Goal: Information Seeking & Learning: Learn about a topic

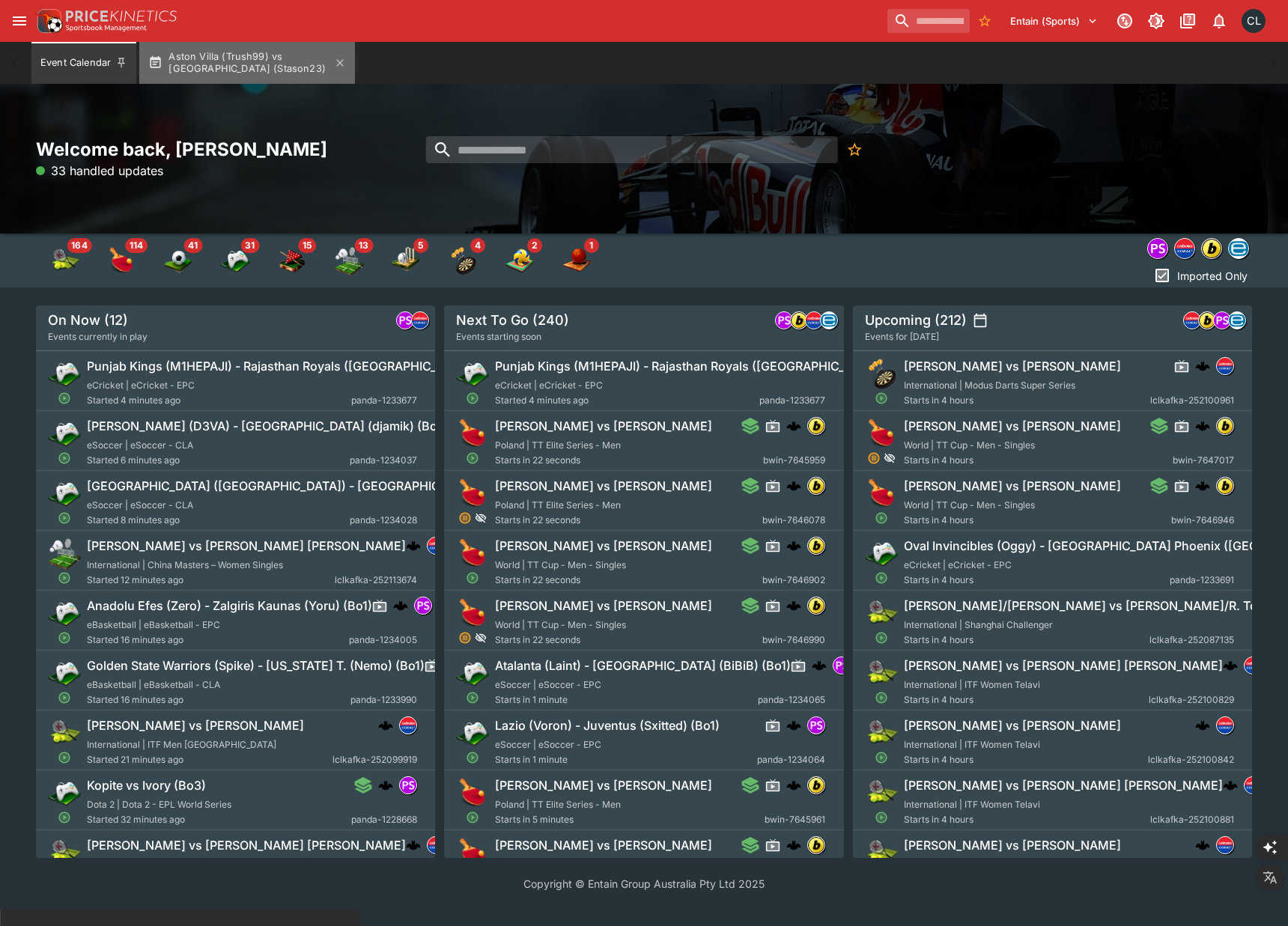
click at [246, 67] on button "Aston Villa (Trush99) vs Brighton (Stason23)" at bounding box center [247, 63] width 216 height 42
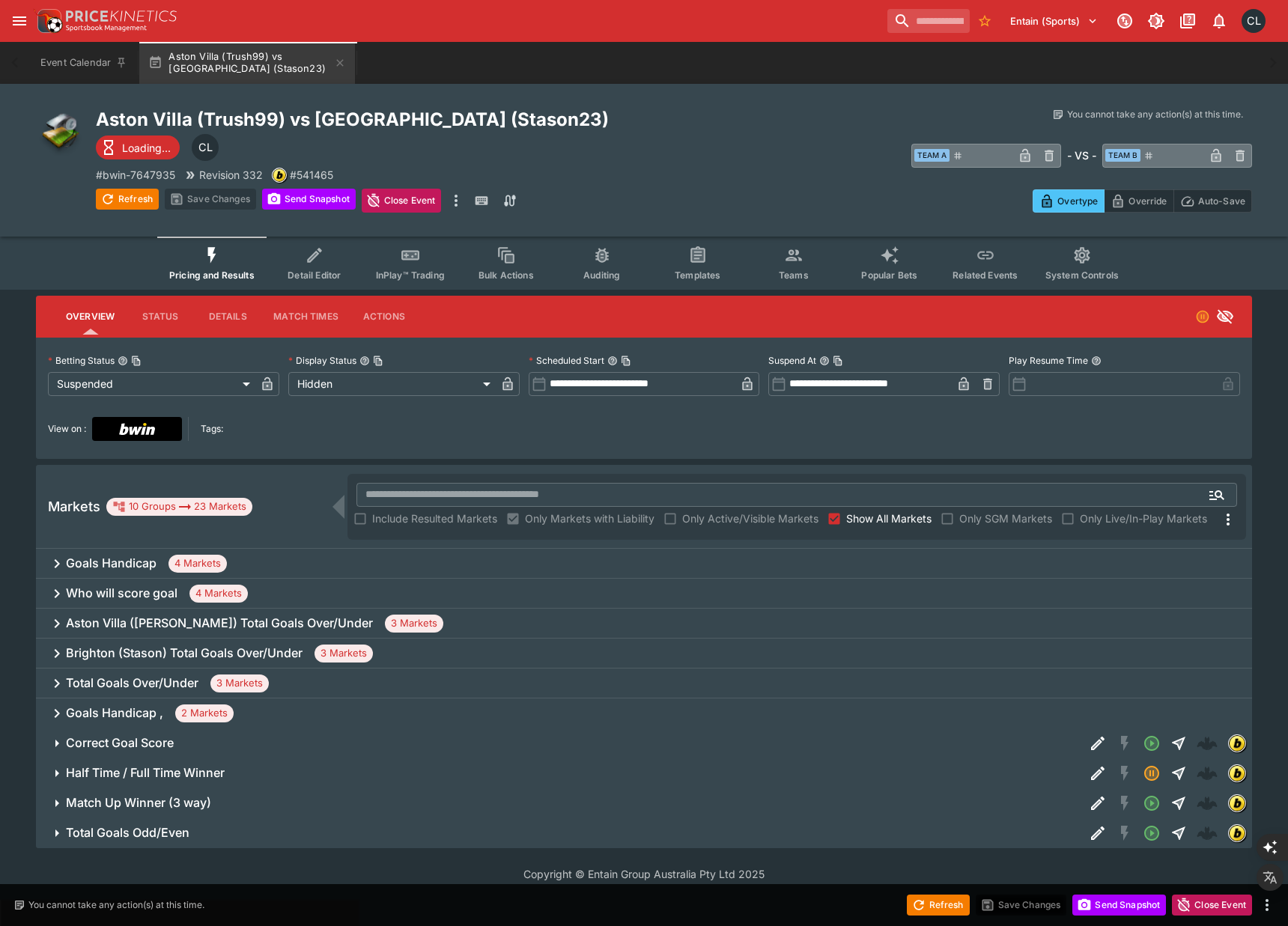
click at [440, 561] on div "Goals Handicap 4 Markets" at bounding box center [644, 563] width 1217 height 30
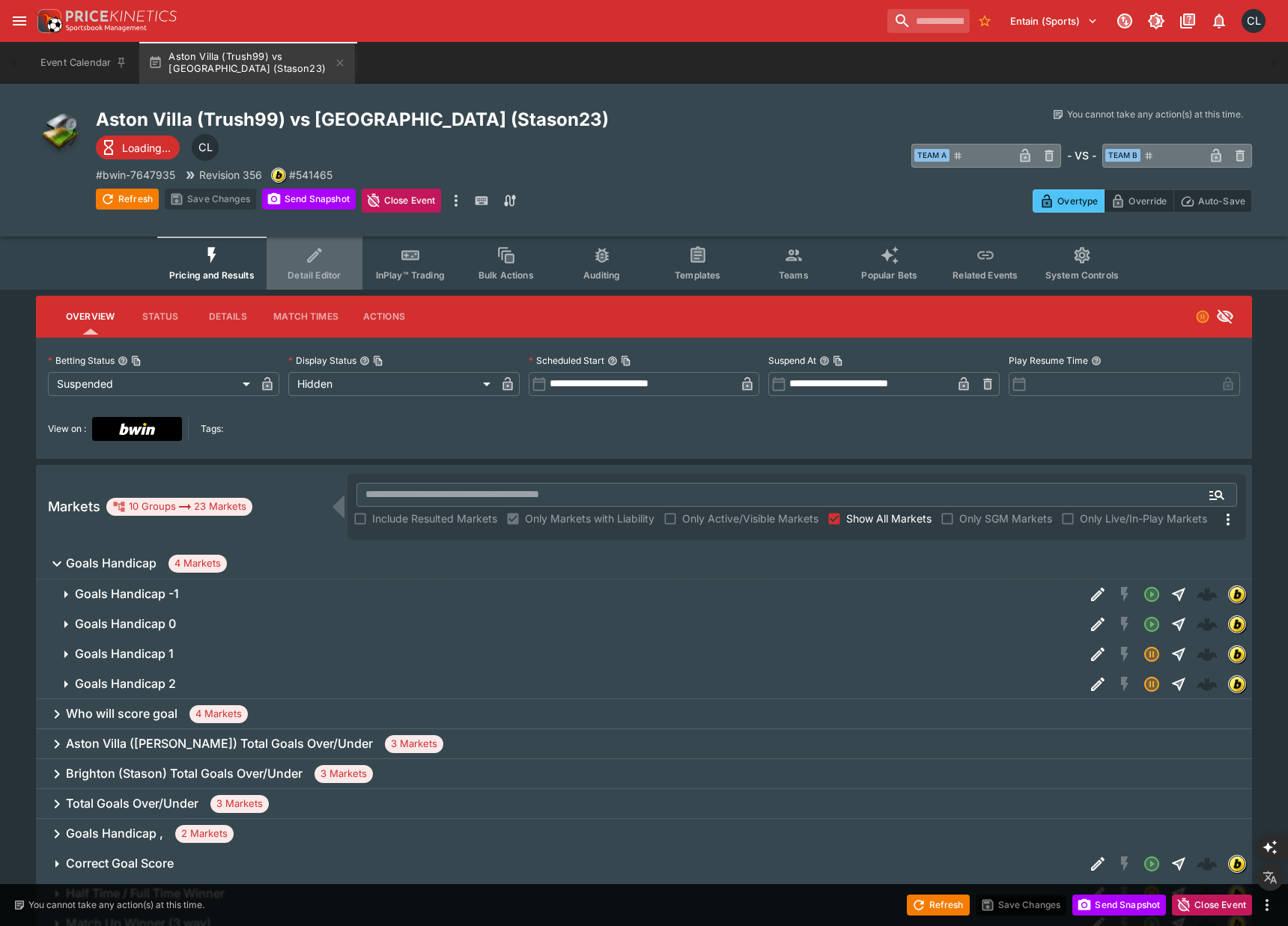
click at [339, 274] on span "Detail Editor" at bounding box center [314, 275] width 53 height 11
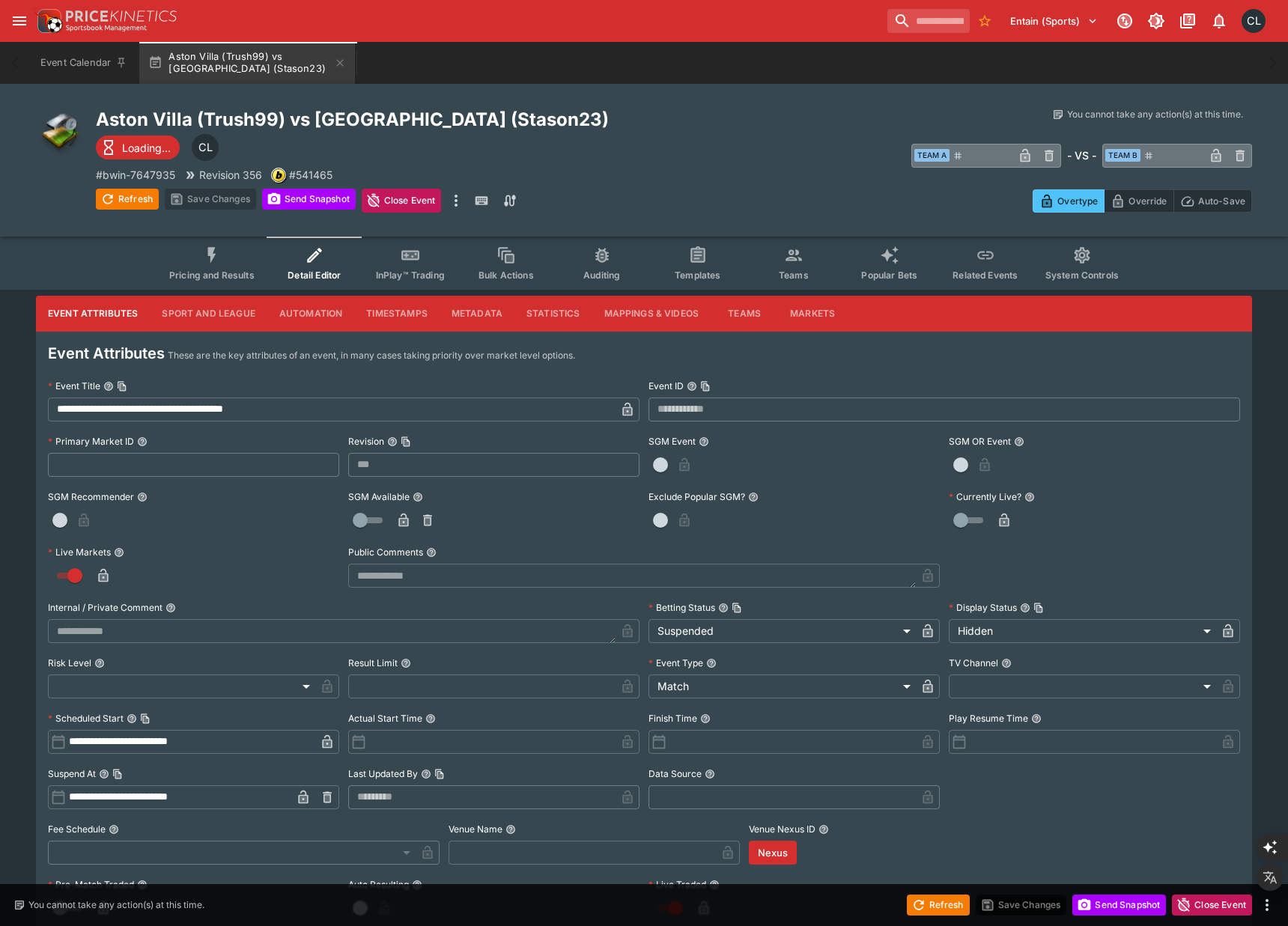
click at [477, 302] on button "Metadata" at bounding box center [477, 314] width 75 height 36
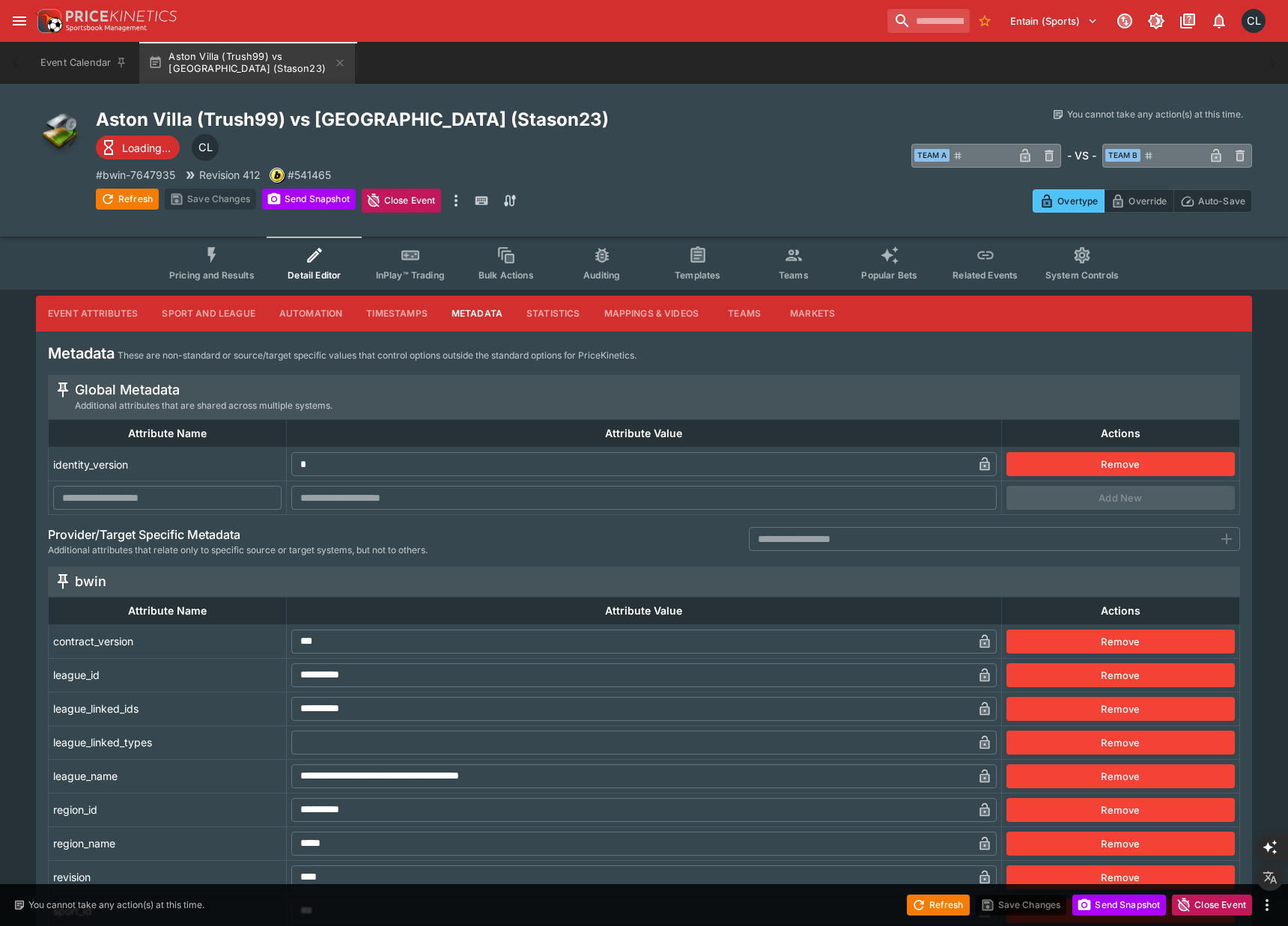
type input "****"
click at [232, 314] on button "Sport and League" at bounding box center [209, 314] width 117 height 36
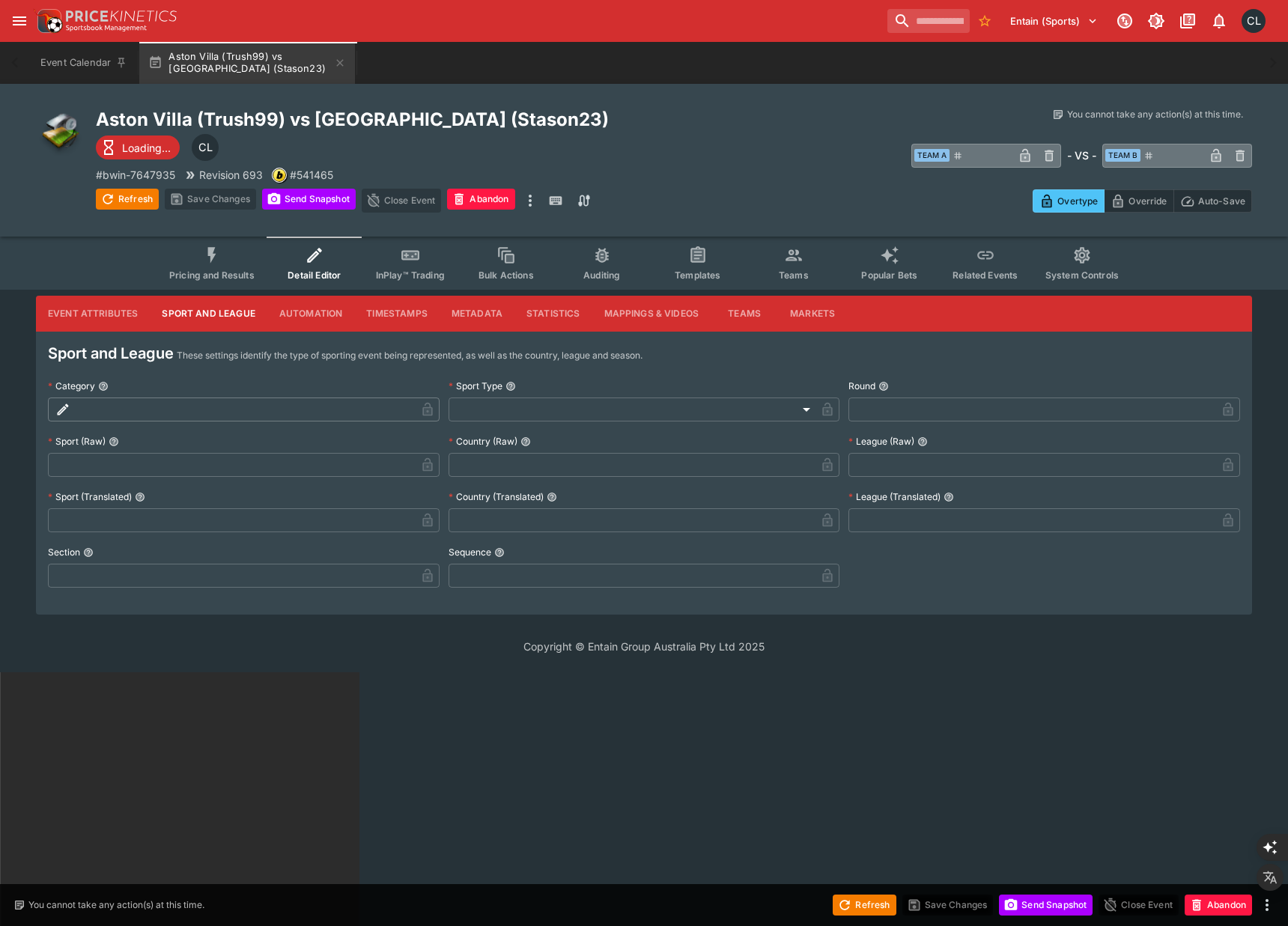
click at [477, 318] on button "Metadata" at bounding box center [477, 314] width 75 height 36
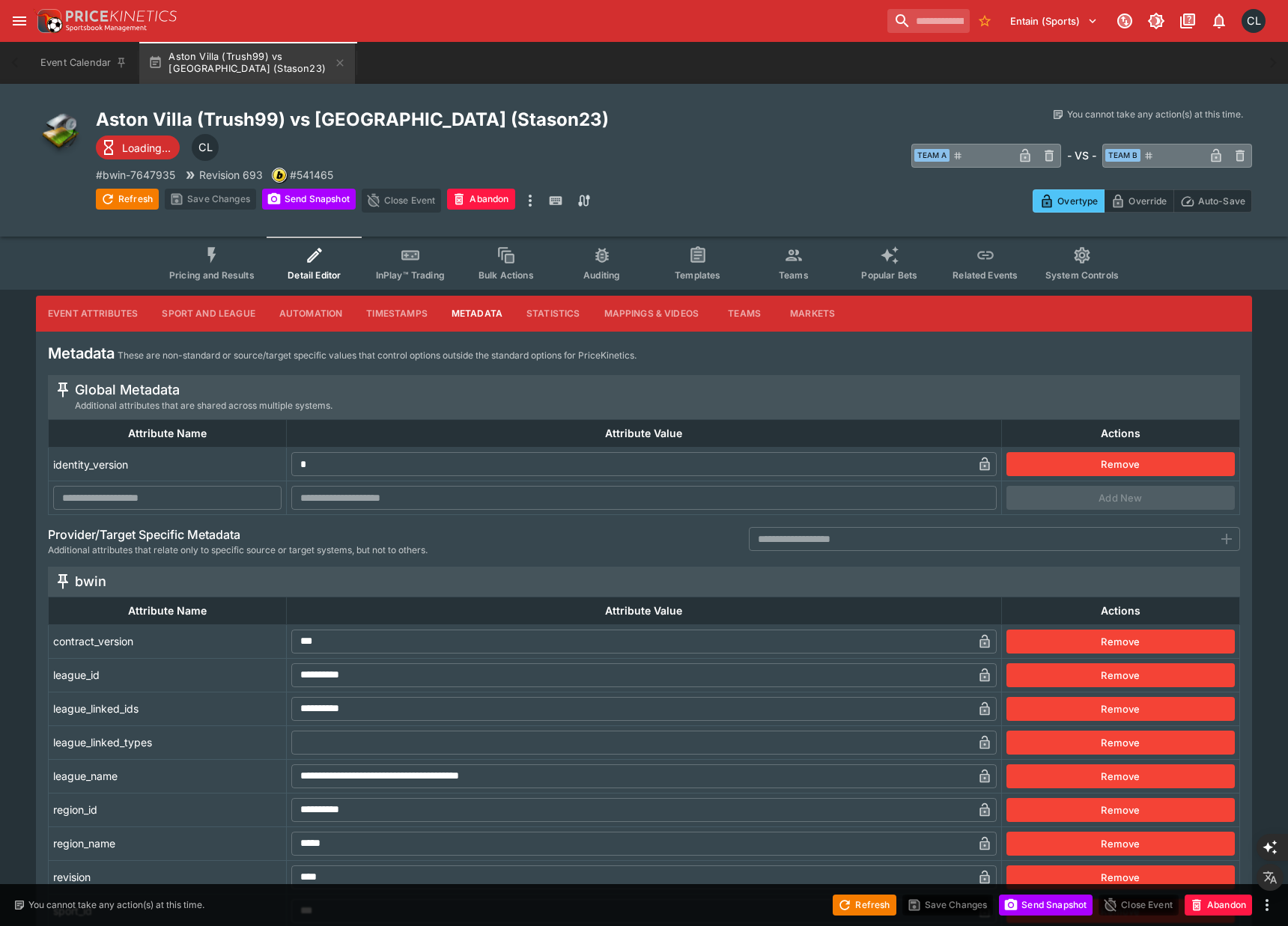
click at [253, 266] on button "Pricing and Results" at bounding box center [212, 263] width 109 height 53
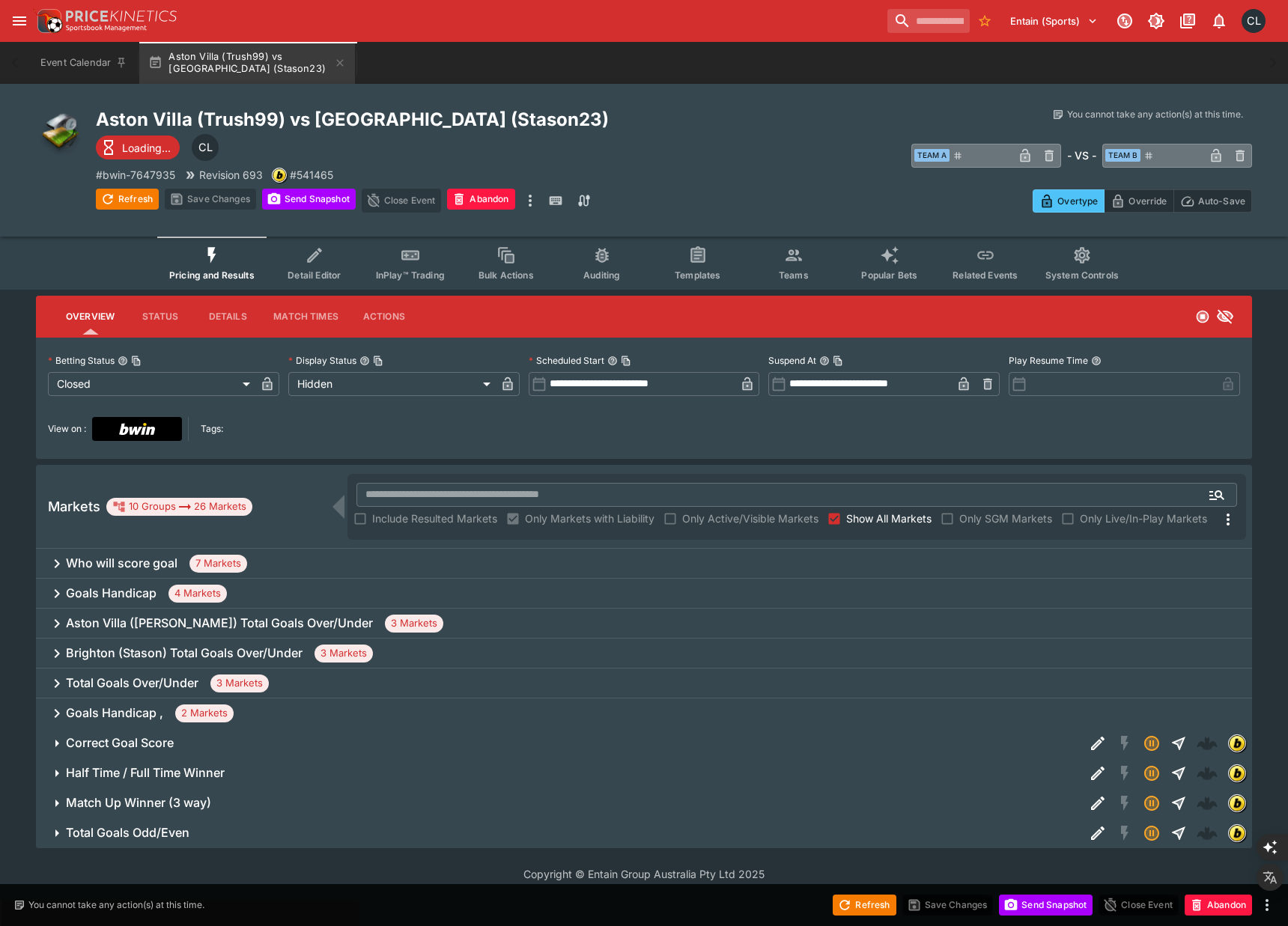
click at [324, 278] on span "Detail Editor" at bounding box center [314, 275] width 53 height 11
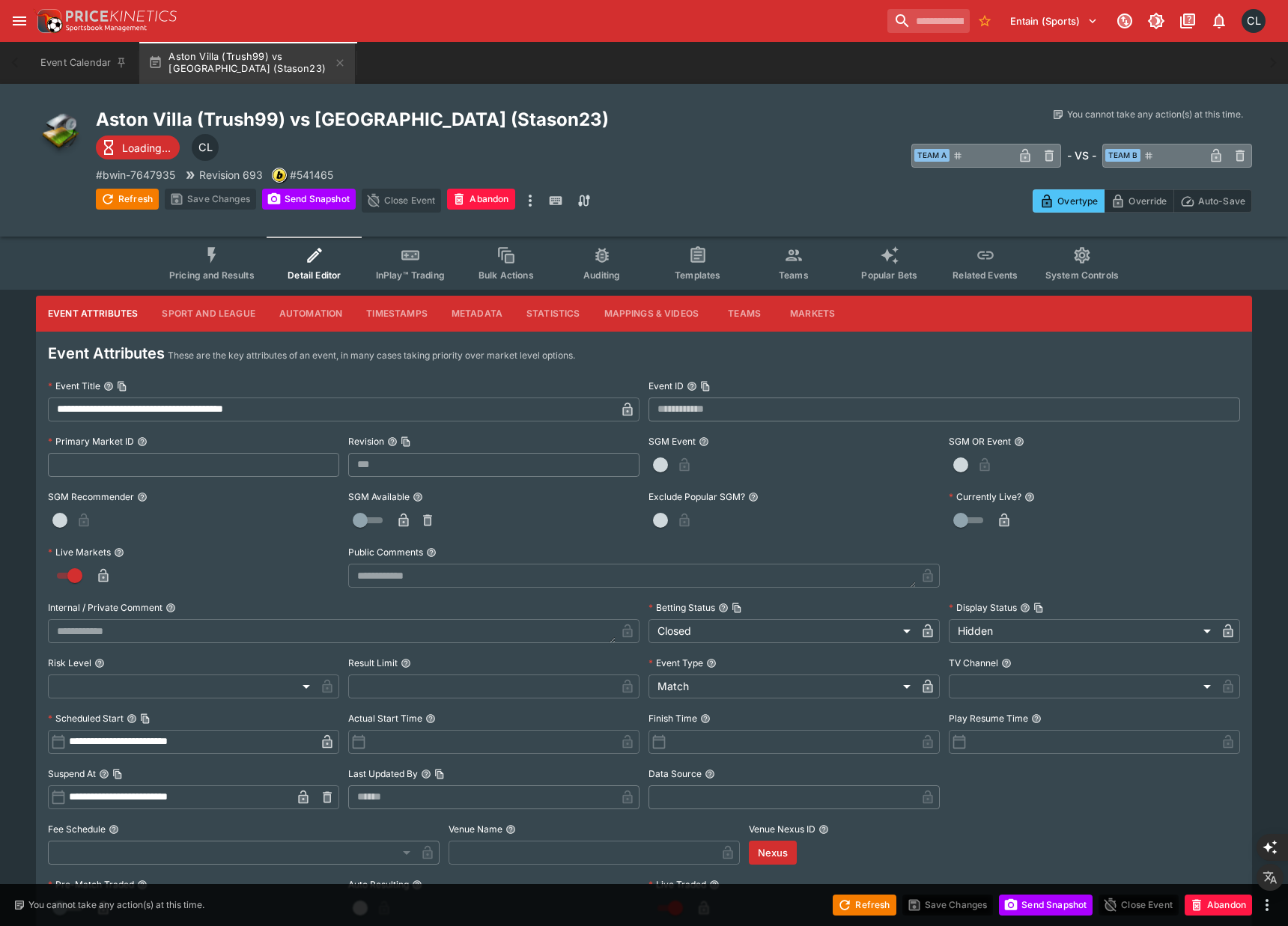
click at [14, 18] on icon "open drawer" at bounding box center [19, 21] width 18 height 18
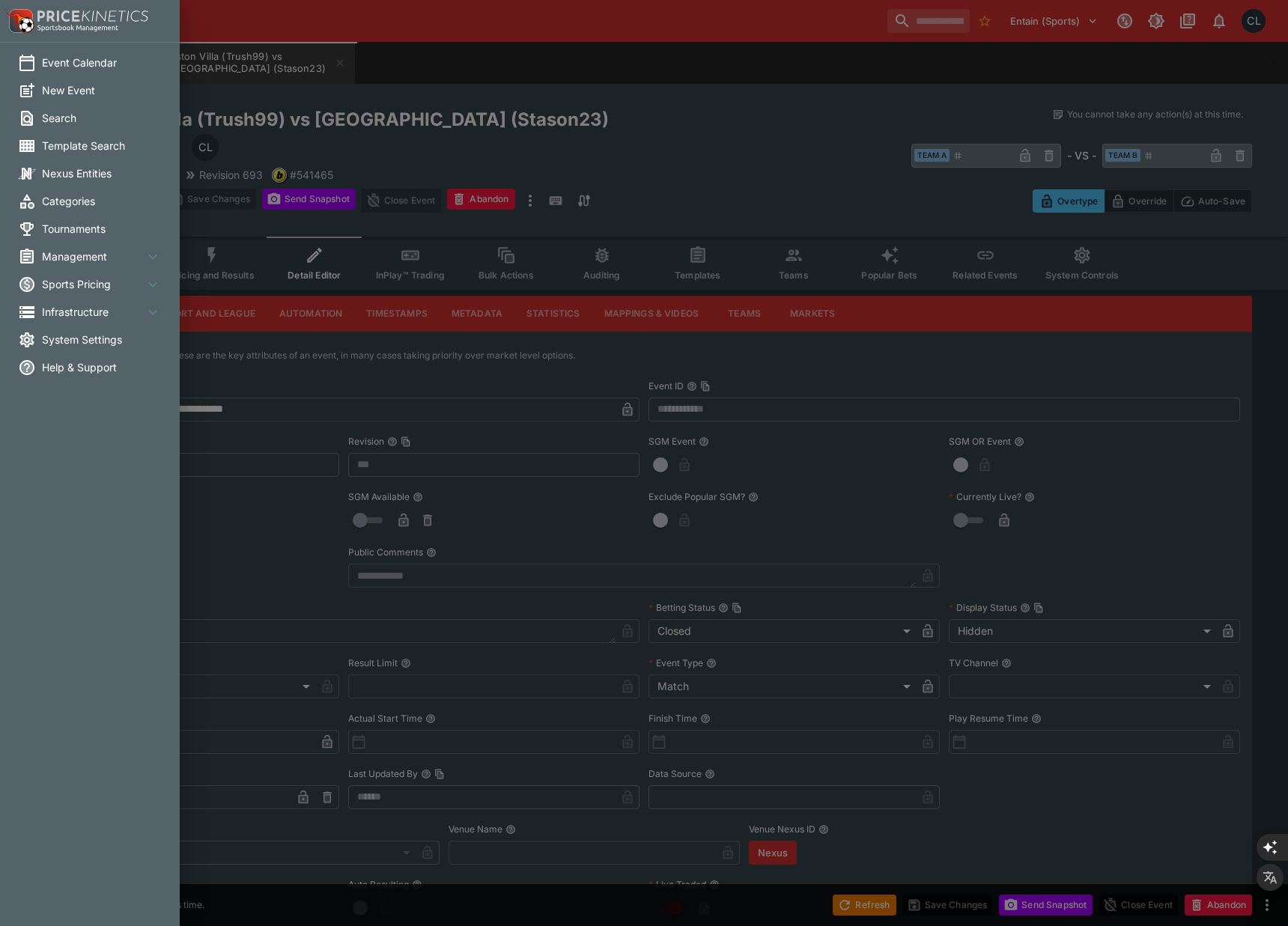
click at [78, 202] on span "Categories" at bounding box center [101, 201] width 120 height 16
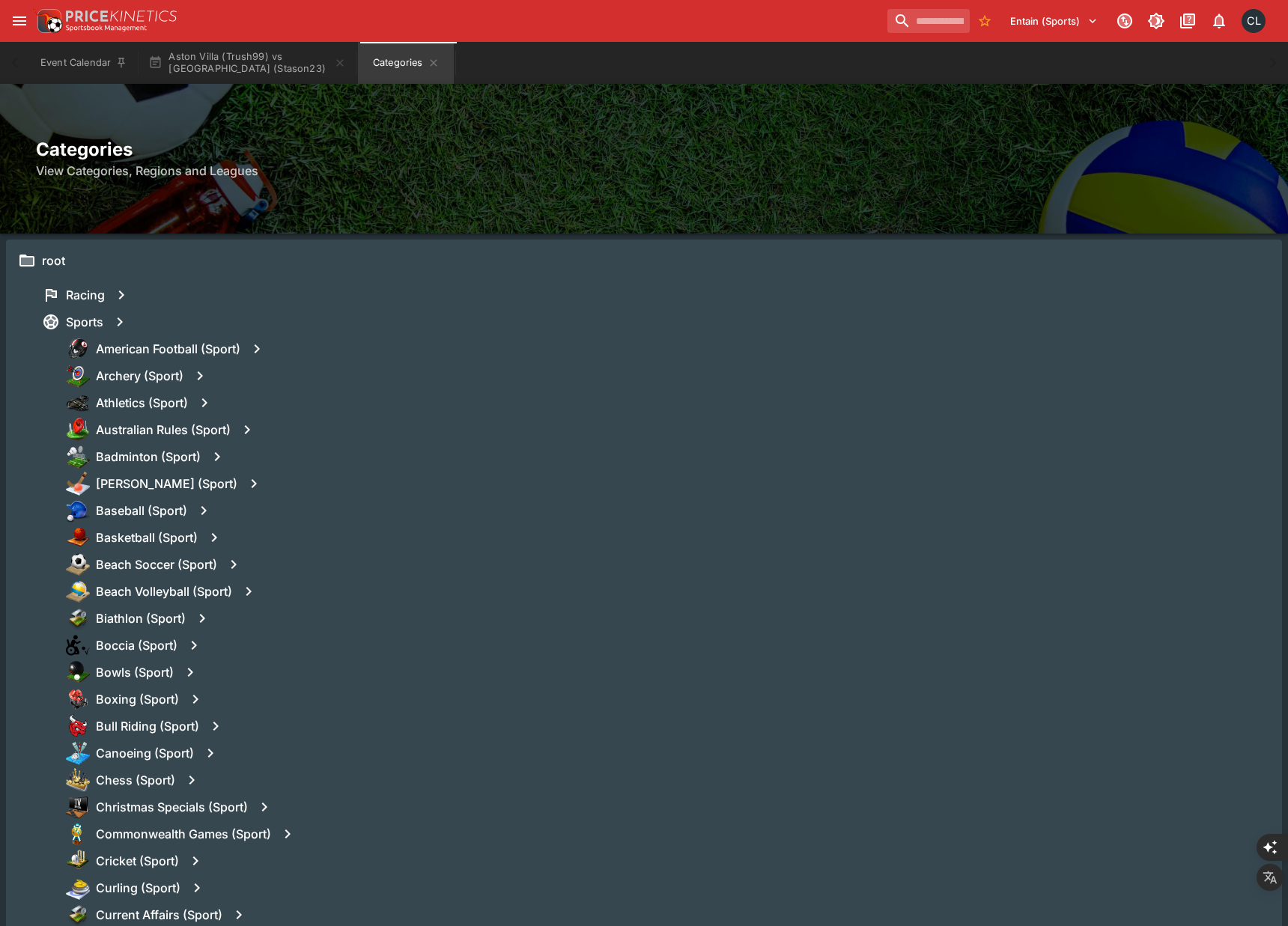
click at [457, 477] on div "Bandy (Sport)" at bounding box center [668, 484] width 1205 height 27
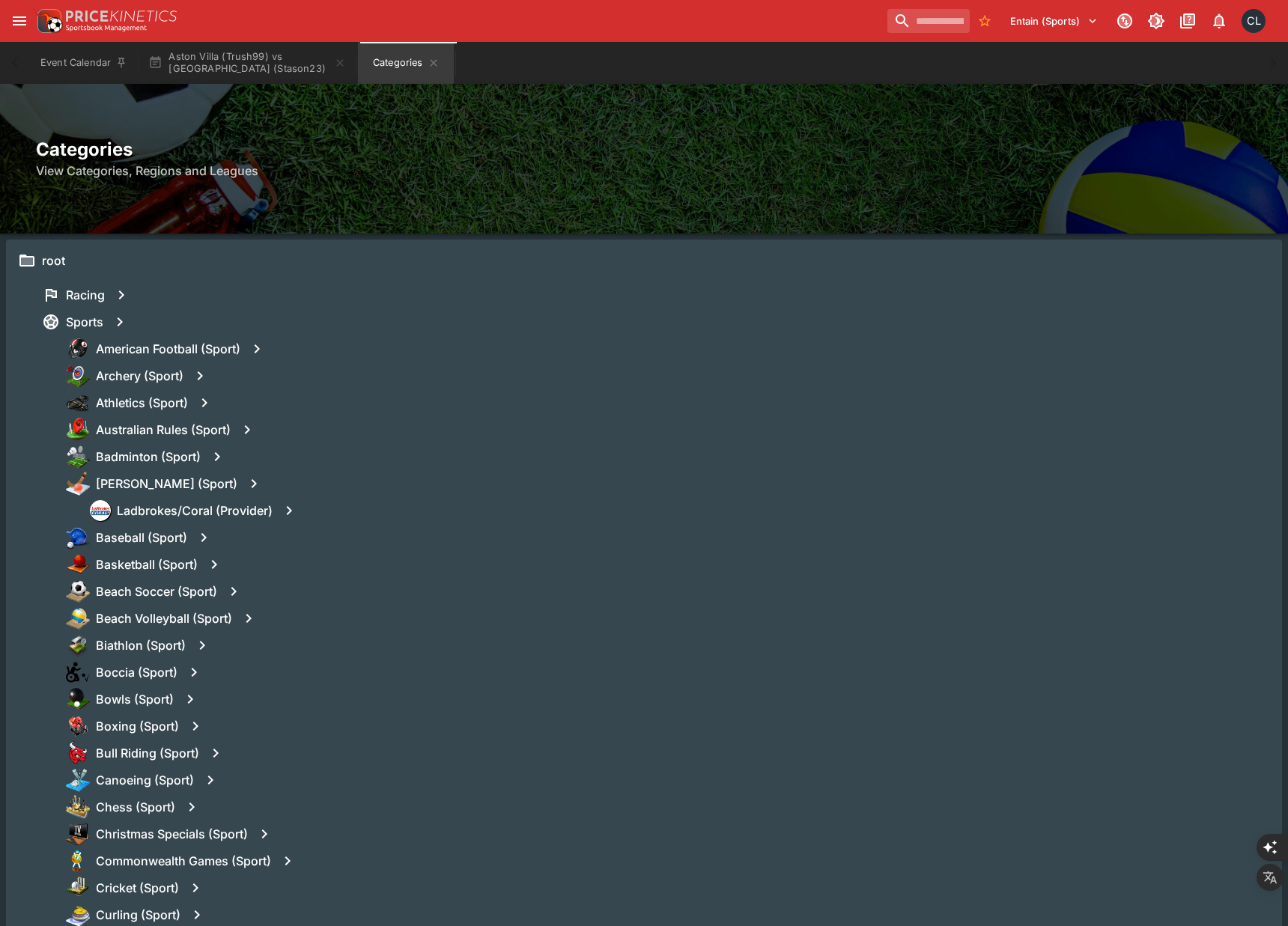
scroll to position [640, 0]
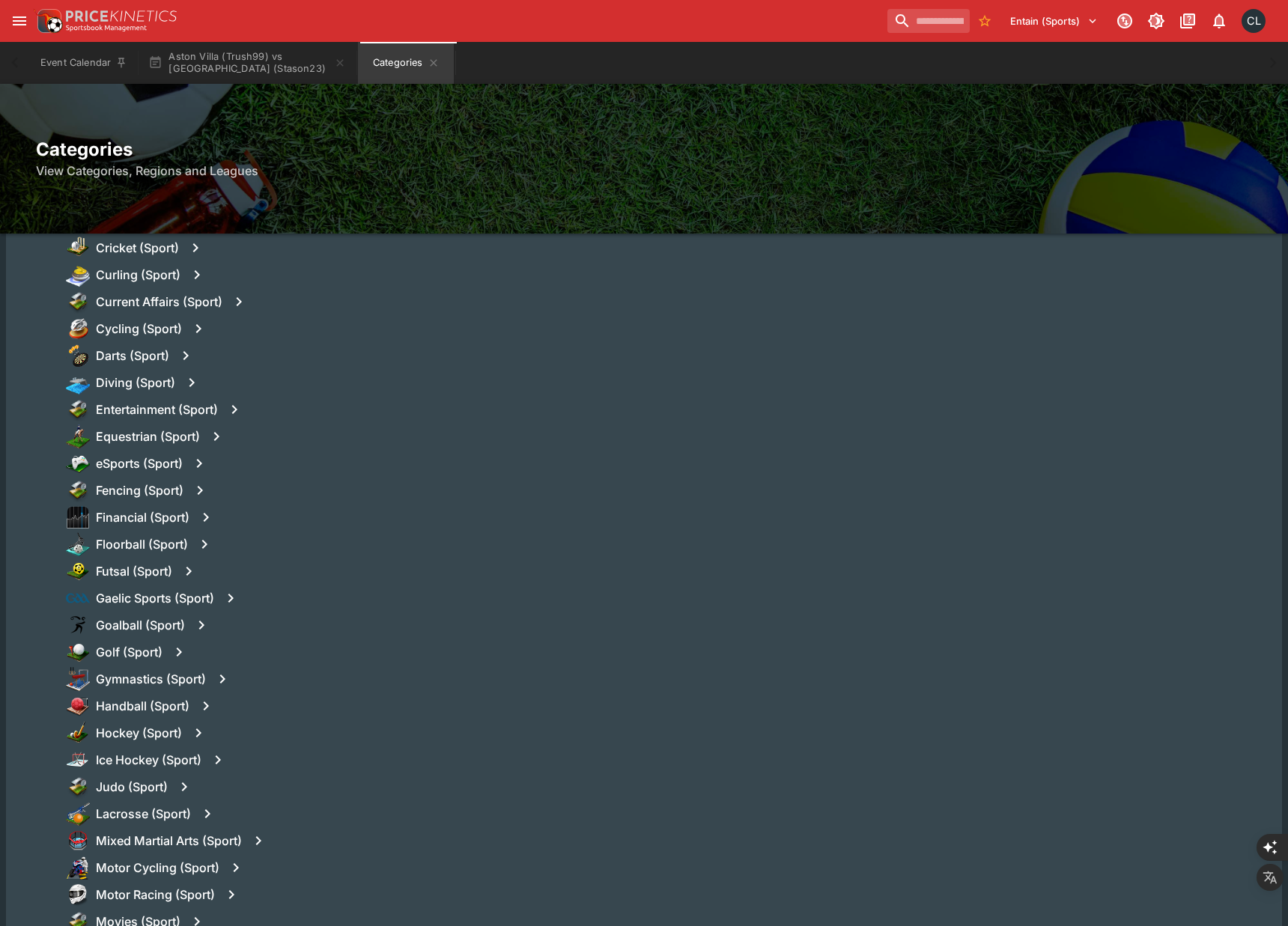
click at [199, 462] on icon "button" at bounding box center [199, 463] width 18 height 18
click at [145, 459] on h6 "eSports (Sport)" at bounding box center [139, 464] width 87 height 16
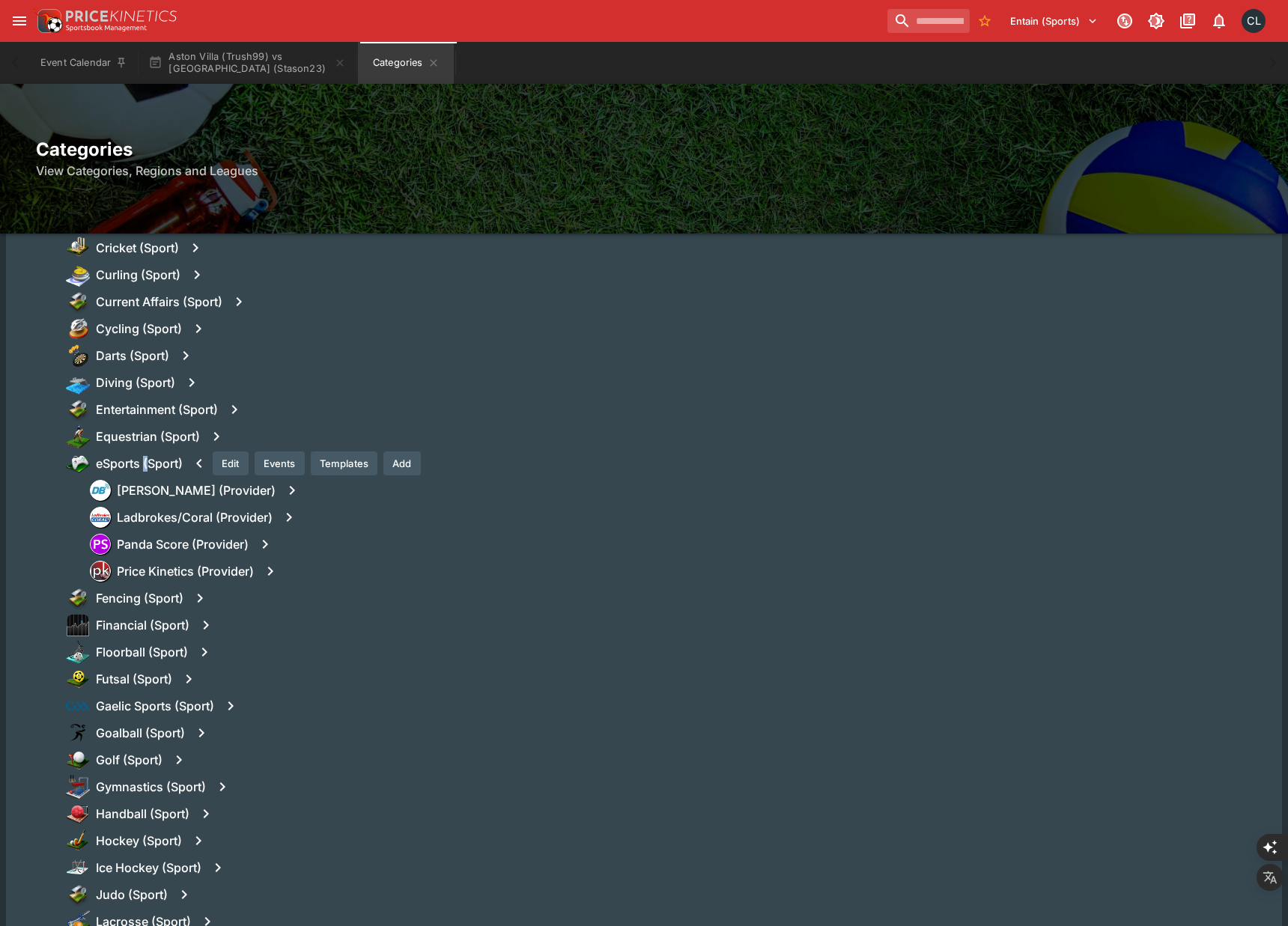
click at [764, 710] on div "Gaelic Sports (Sport)" at bounding box center [668, 706] width 1205 height 27
click at [437, 63] on icon "Categories" at bounding box center [433, 63] width 6 height 6
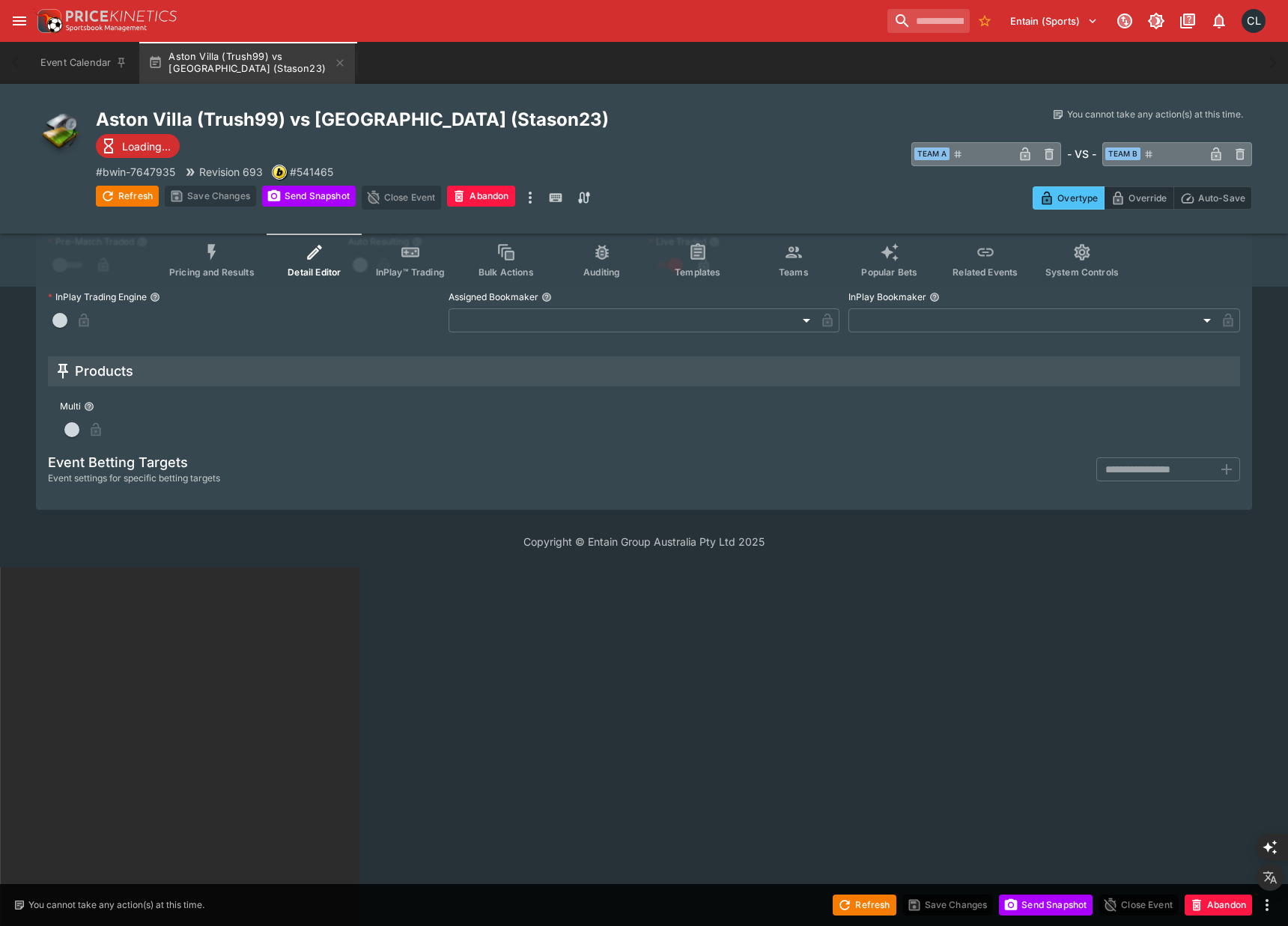
scroll to position [285, 0]
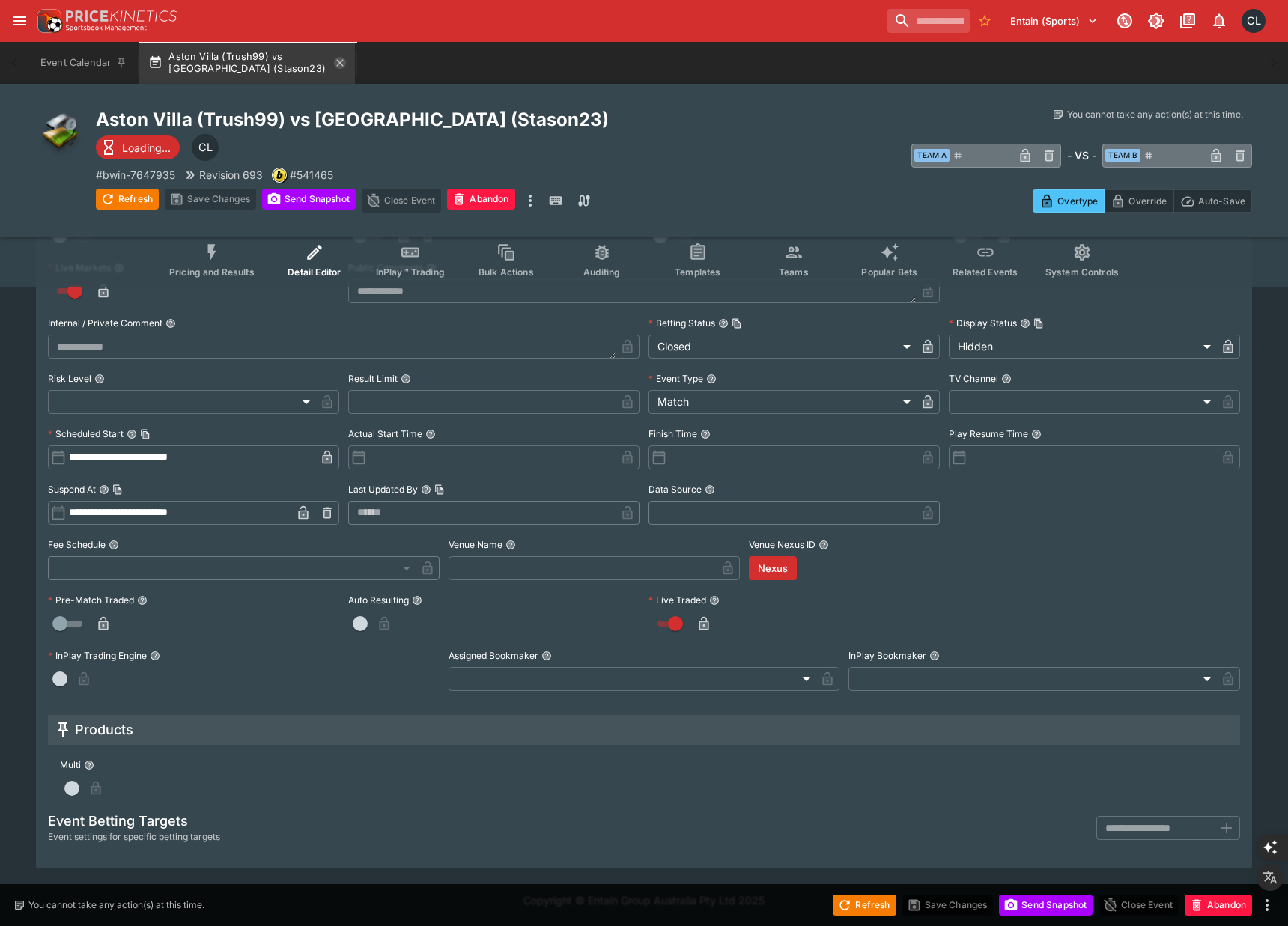
click at [342, 63] on icon "button" at bounding box center [340, 63] width 6 height 6
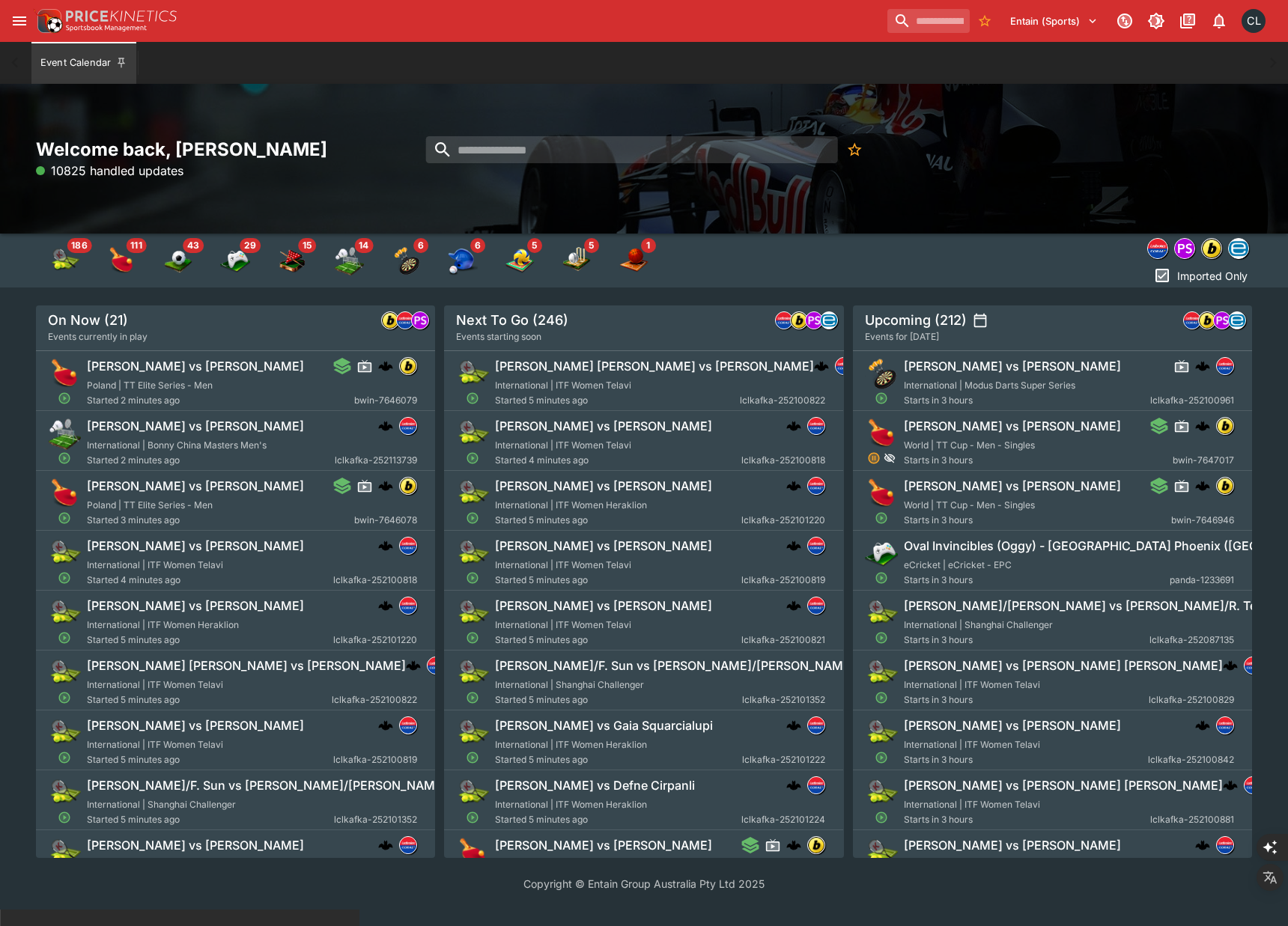
click at [1071, 197] on div "Welcome back, Chad Liu 10825 handled updates" at bounding box center [644, 159] width 1288 height 150
click at [731, 143] on input "search" at bounding box center [632, 150] width 412 height 27
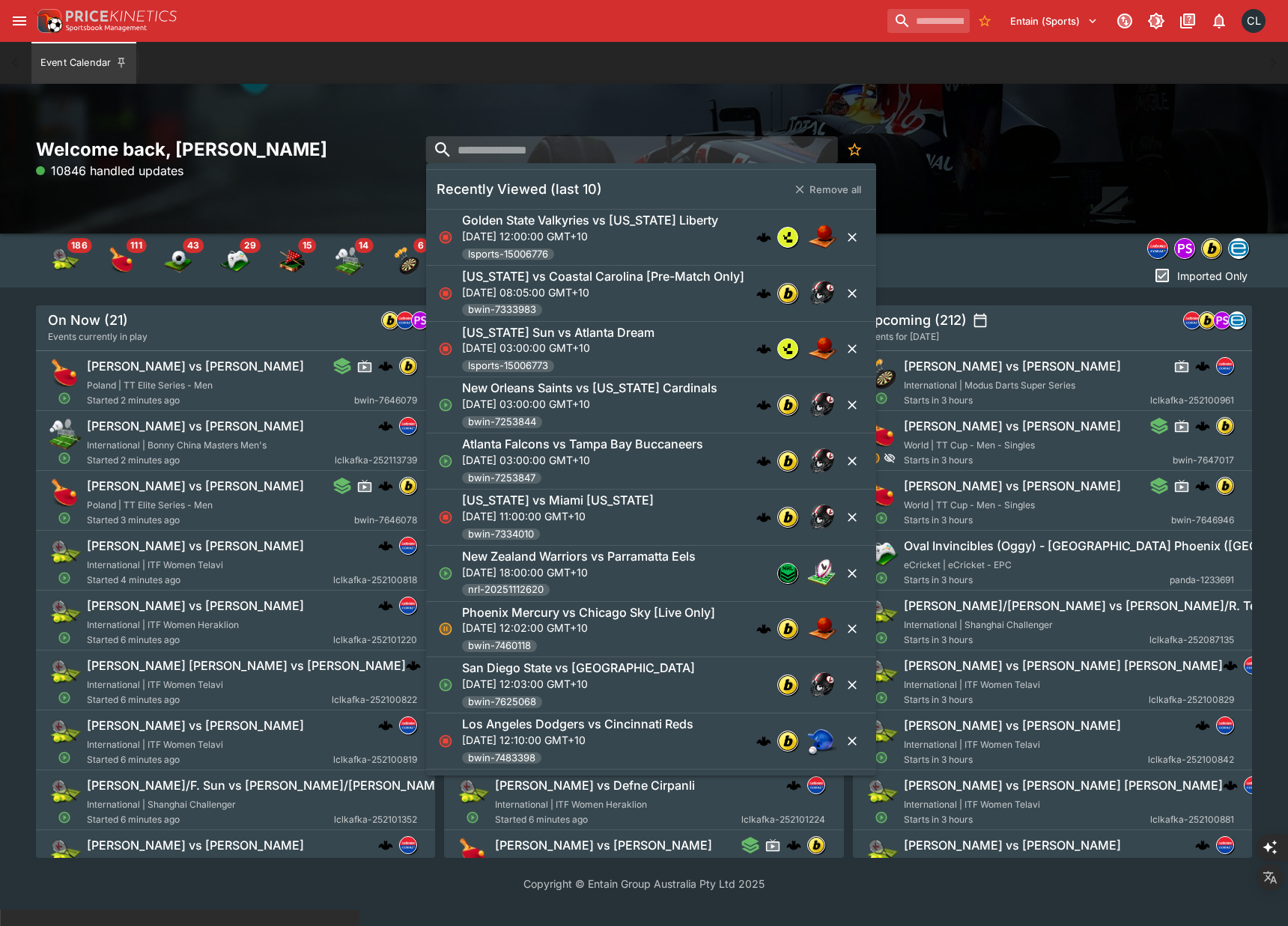
click at [1038, 187] on div "Welcome back, Chad Liu 10846 handled updates" at bounding box center [644, 159] width 1288 height 150
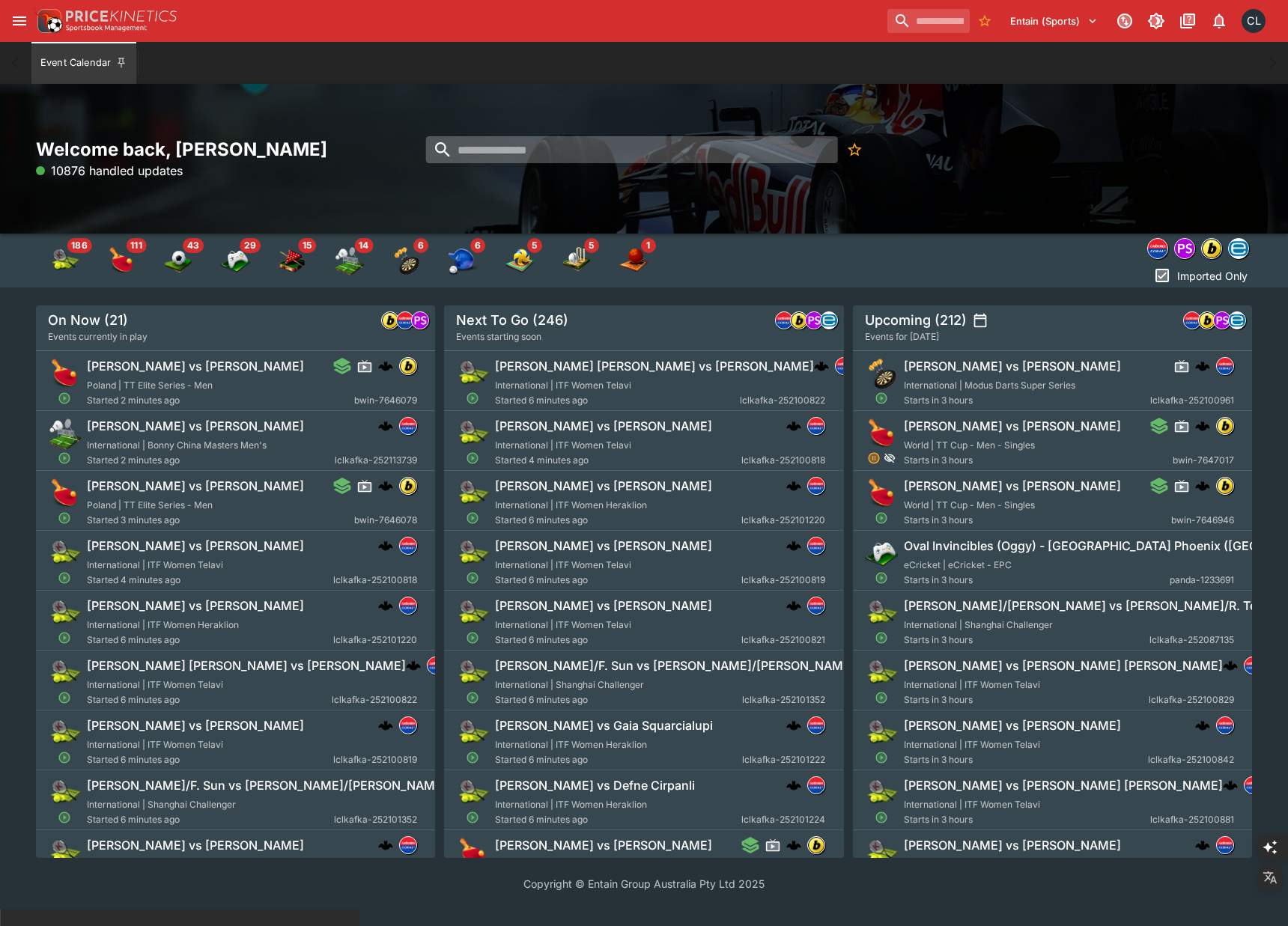
click at [713, 145] on input "search" at bounding box center [632, 150] width 412 height 27
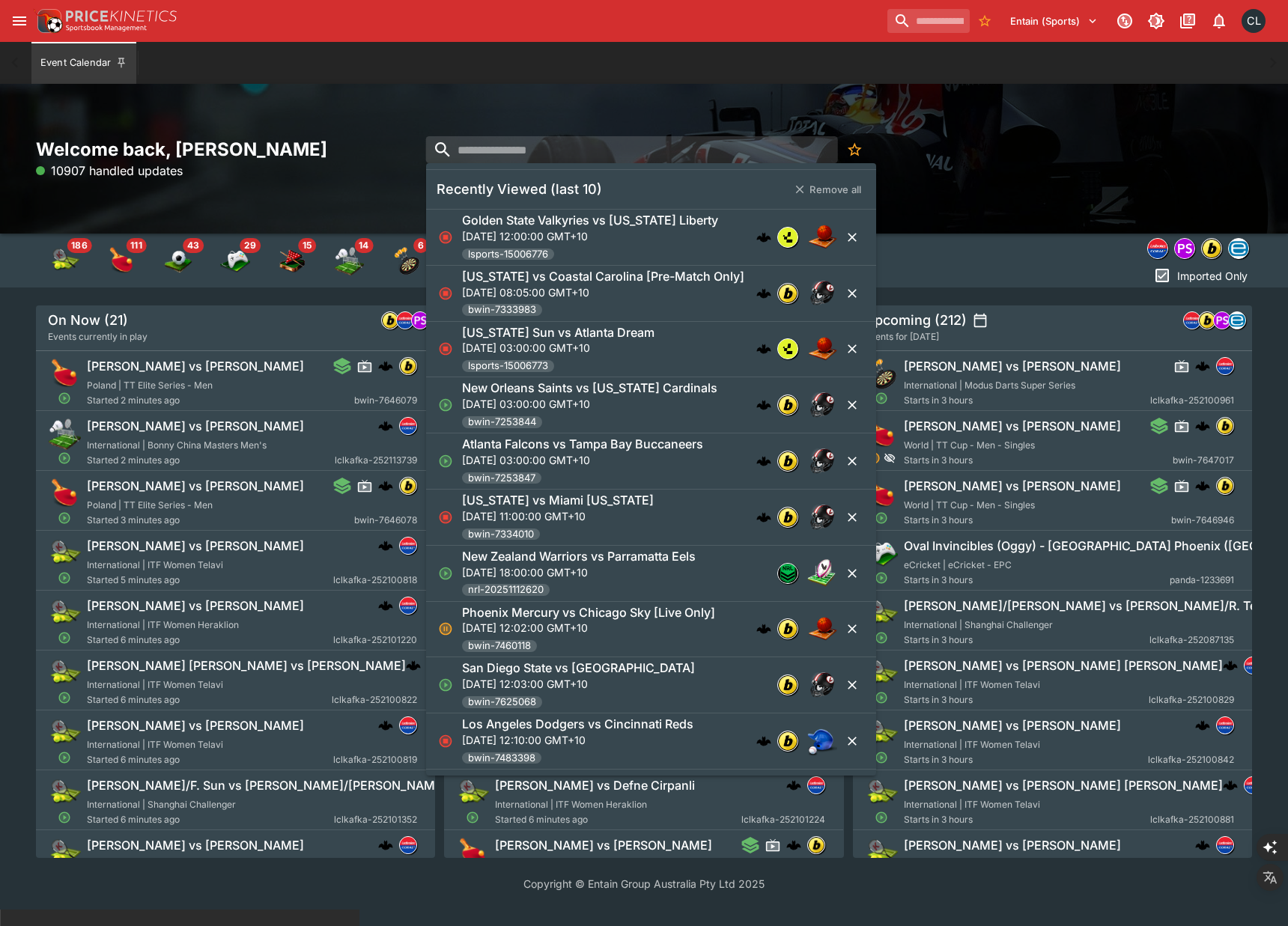
click at [1104, 163] on div "Welcome back, Chad Liu 10907 handled updates" at bounding box center [644, 159] width 1217 height 43
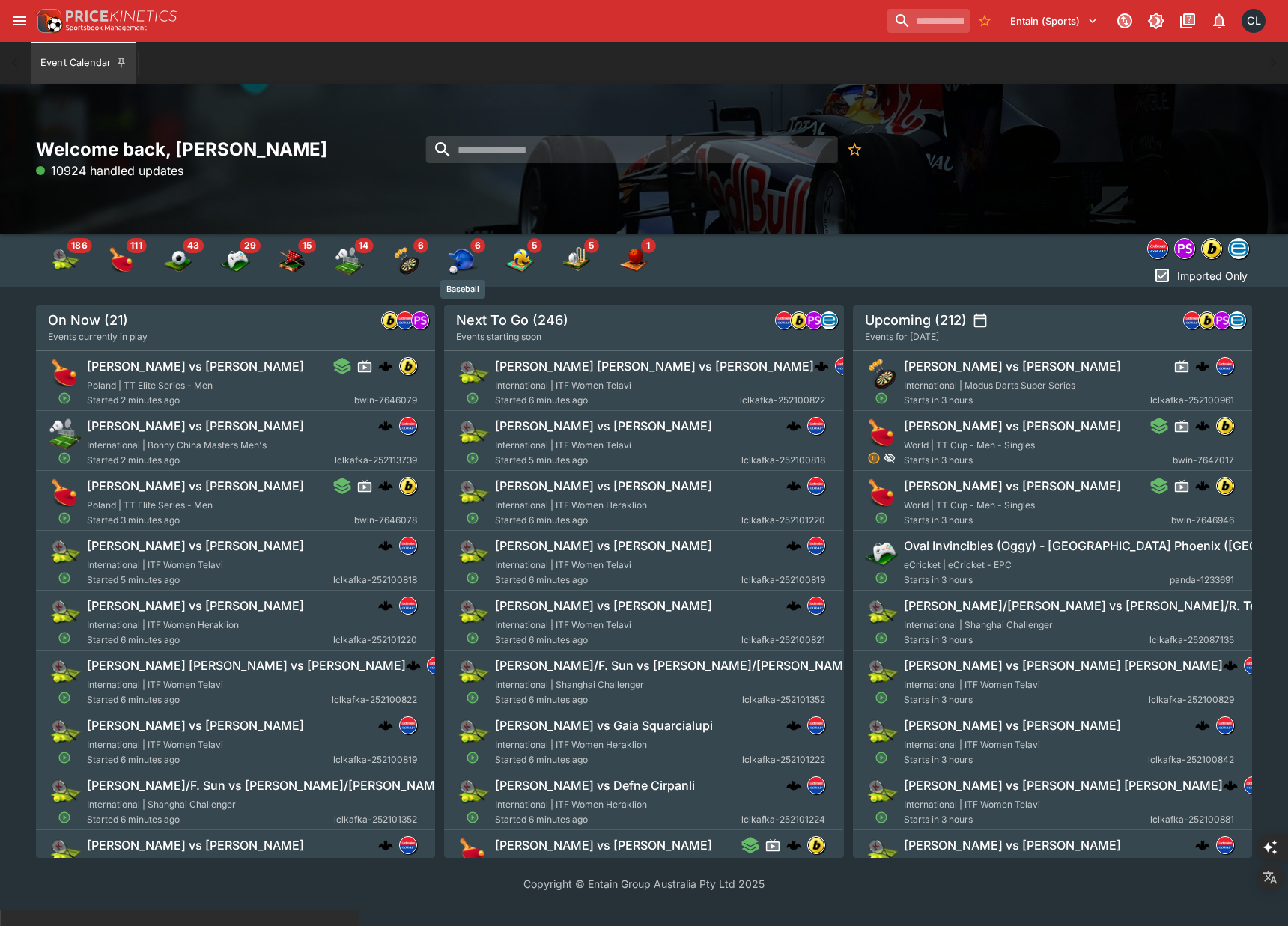
click at [470, 250] on img "Baseball" at bounding box center [462, 260] width 30 height 30
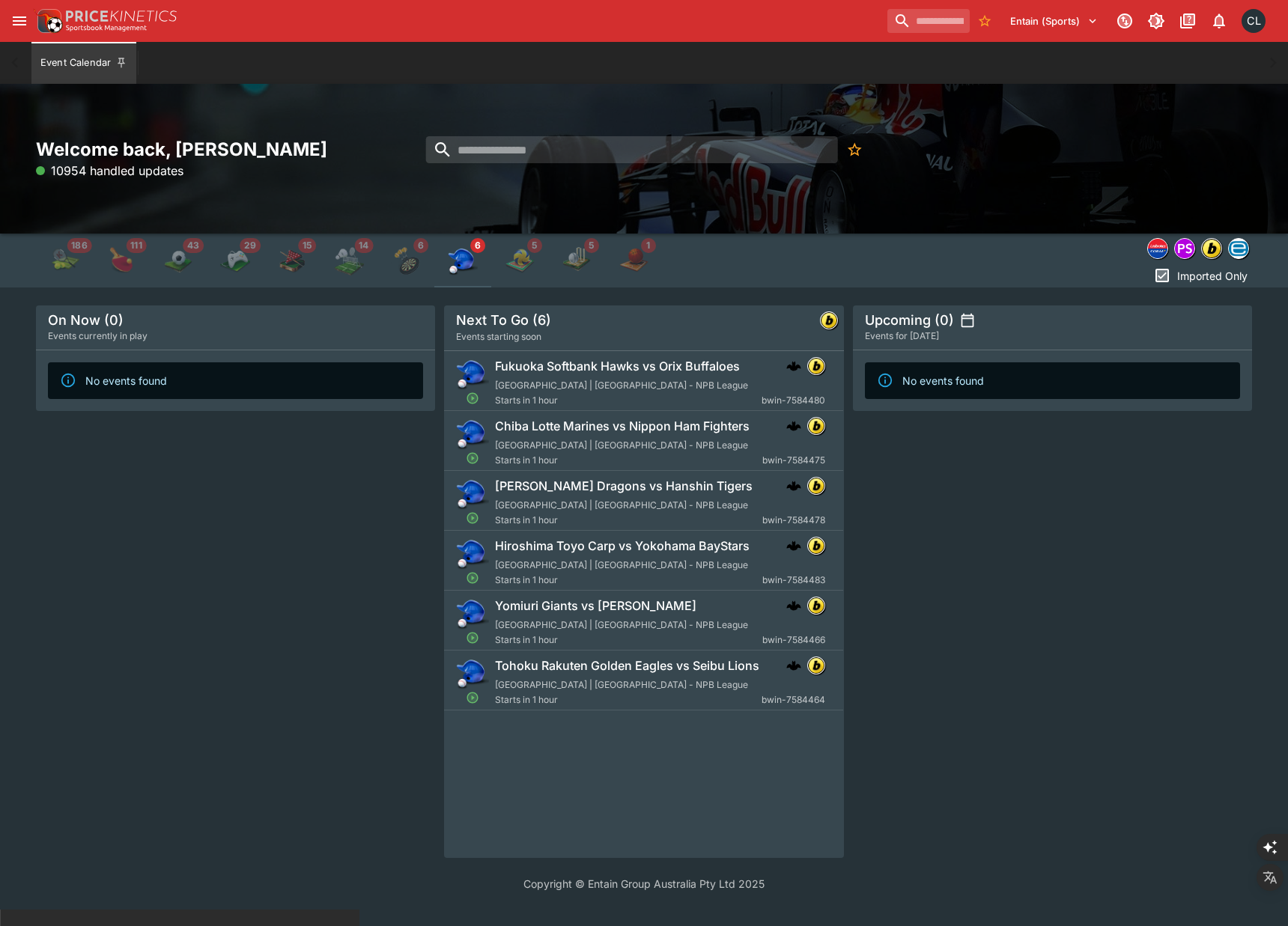
click at [1050, 560] on div "Upcoming (0) Events for today No events found" at bounding box center [1052, 582] width 399 height 553
click at [254, 582] on div "On Now (0) Events currently in play No events found" at bounding box center [235, 582] width 399 height 553
click at [984, 599] on div "Upcoming (0) Events for today No events found" at bounding box center [1052, 582] width 399 height 553
click at [472, 262] on img "Baseball" at bounding box center [462, 260] width 30 height 30
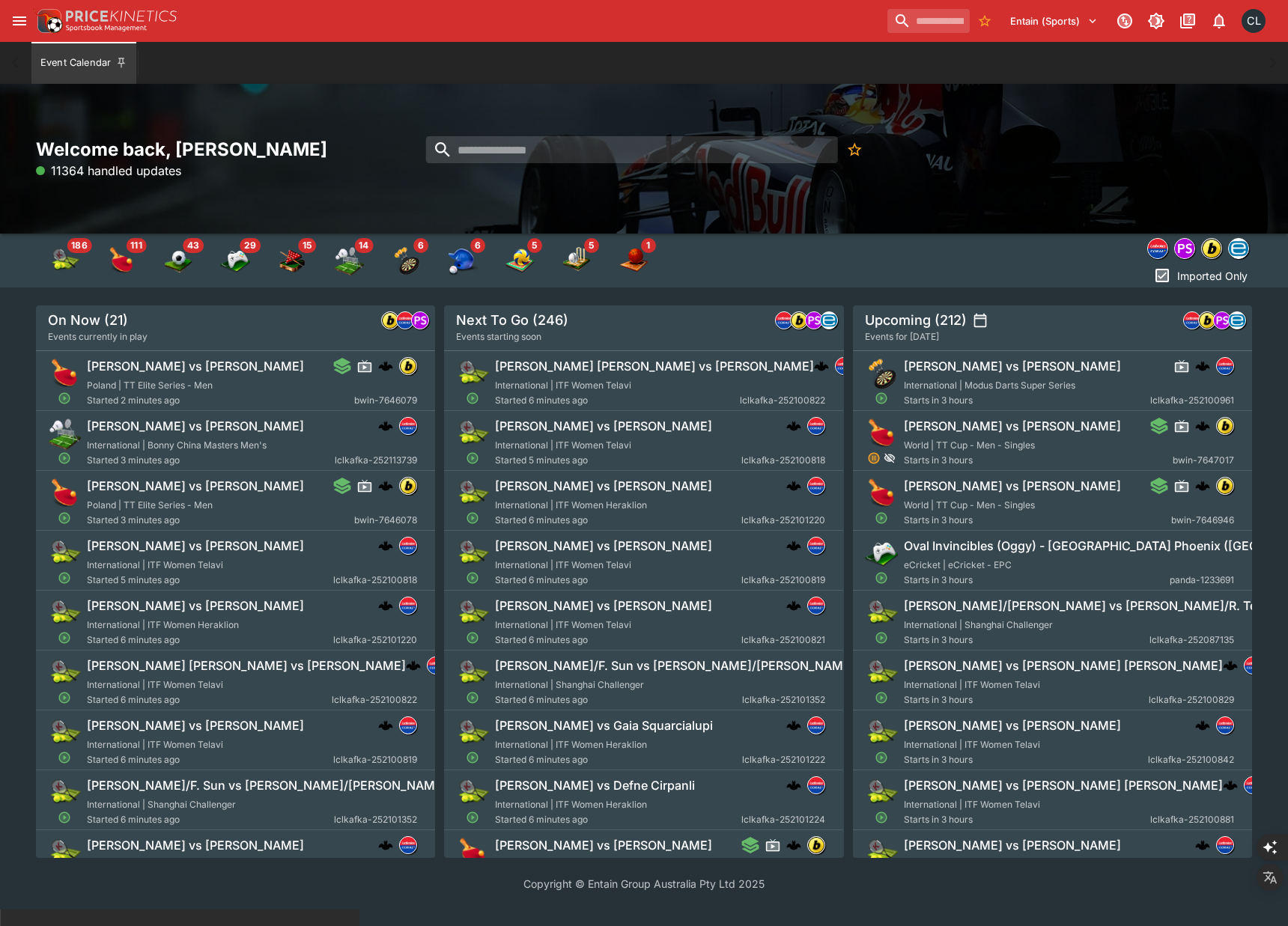
click at [786, 250] on div at bounding box center [957, 248] width 590 height 30
click at [605, 220] on div "Welcome back, Chad Liu 11376 handled updates" at bounding box center [644, 159] width 1288 height 150
click at [629, 269] on img "Basketball" at bounding box center [633, 260] width 30 height 30
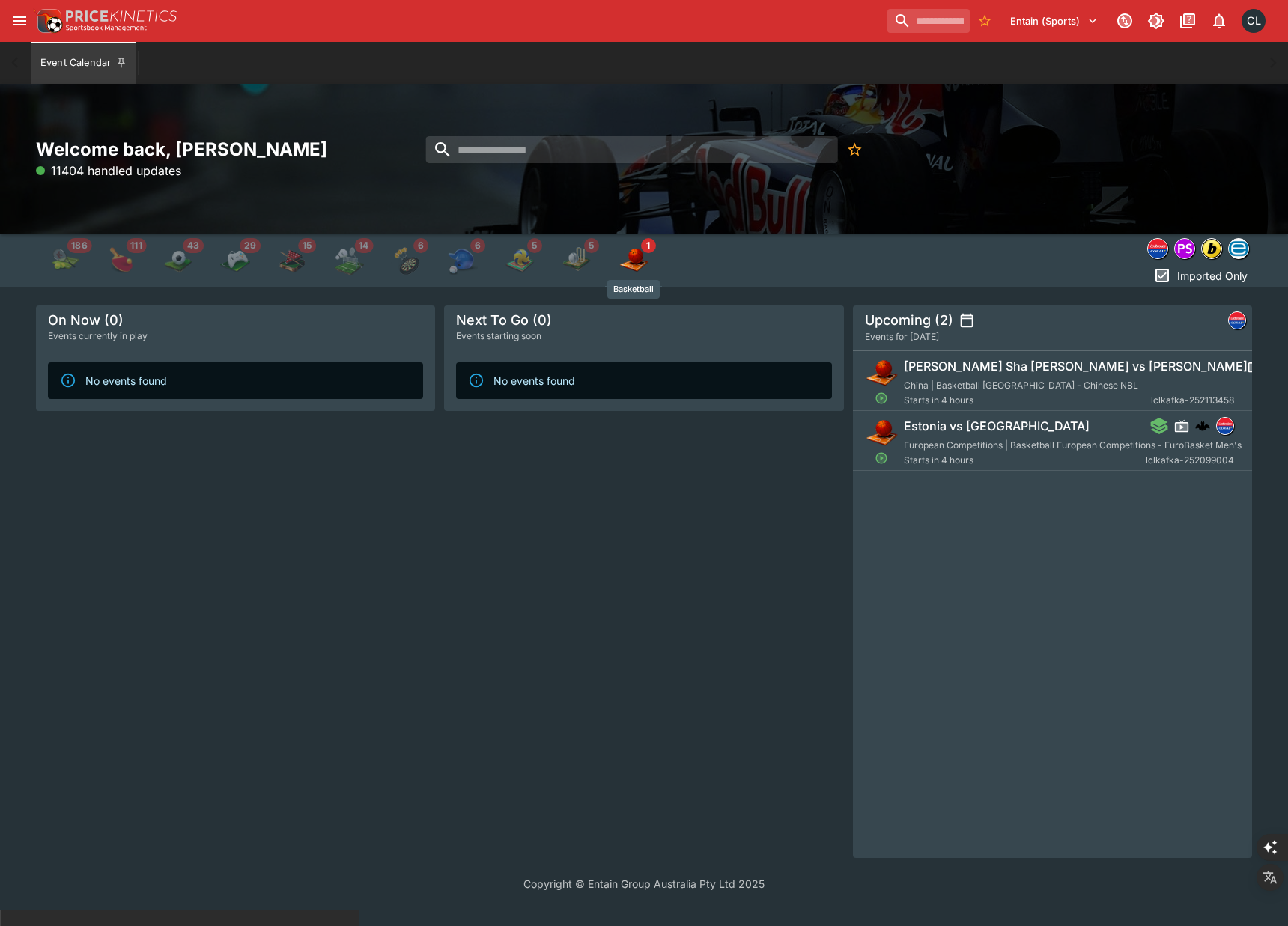
click at [629, 269] on img "Basketball" at bounding box center [633, 260] width 30 height 30
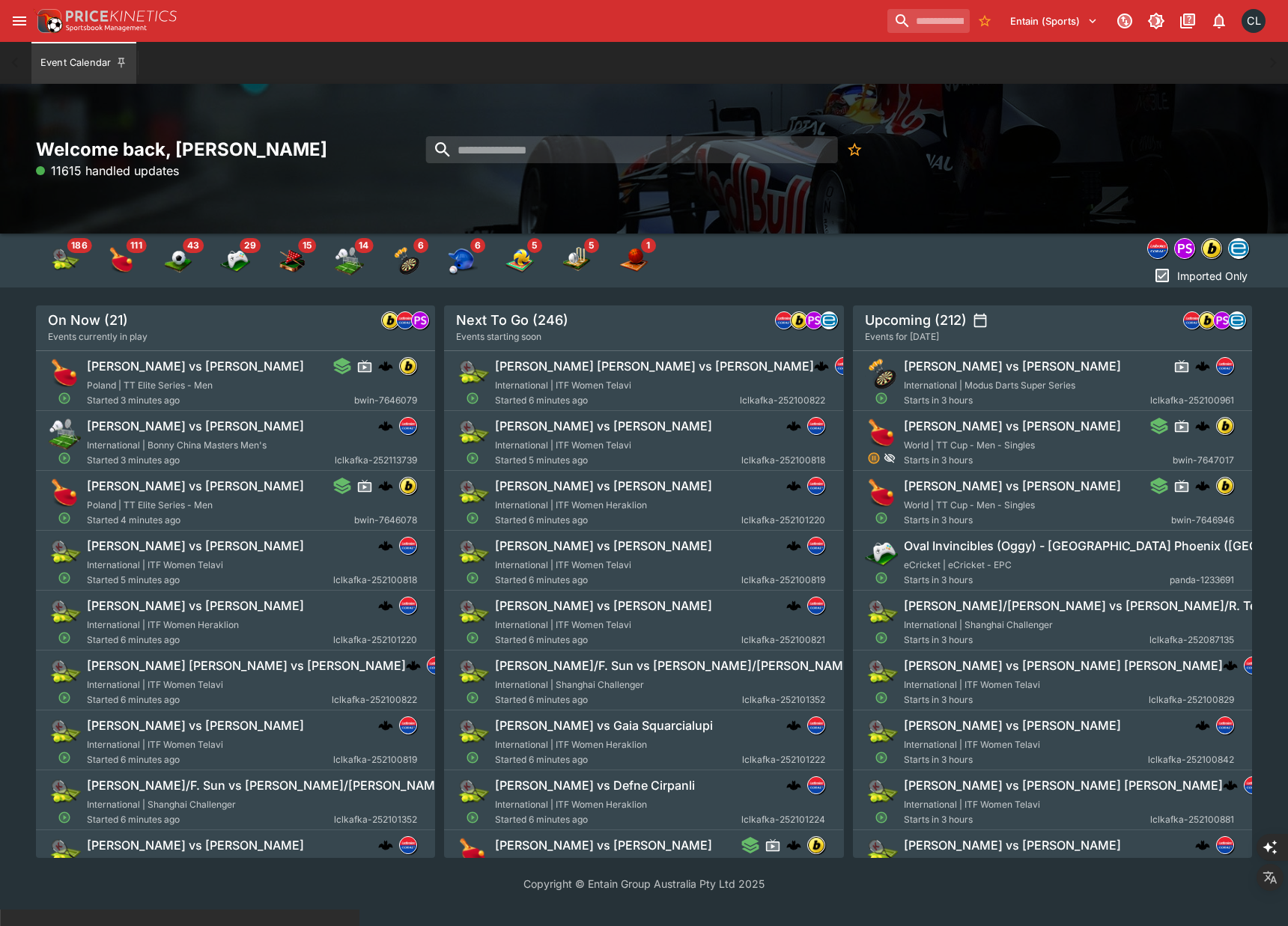
click at [1083, 182] on div "Welcome back, Chad Liu 11615 handled updates" at bounding box center [644, 159] width 1288 height 150
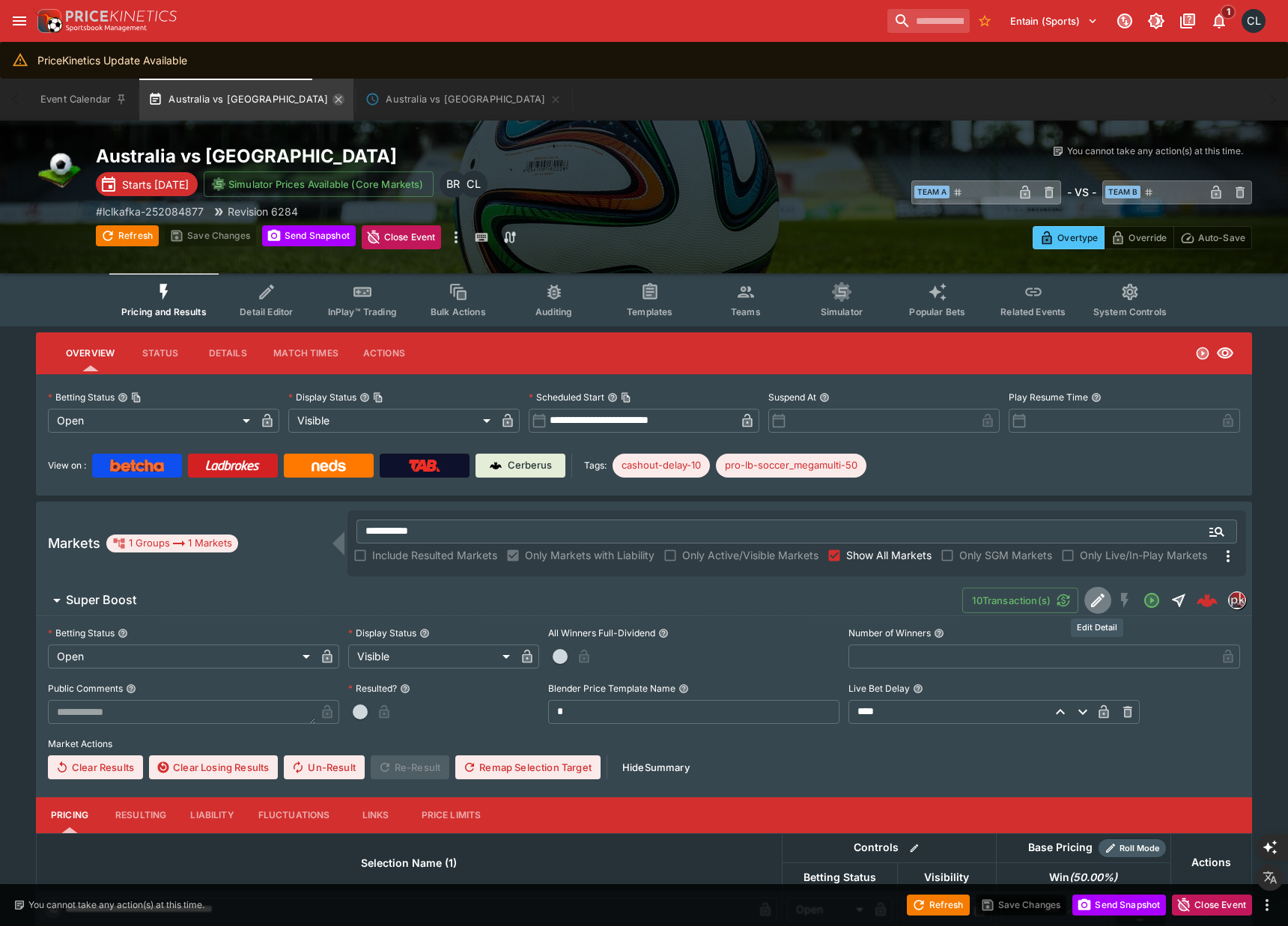
click at [332, 102] on icon "button" at bounding box center [338, 100] width 12 height 12
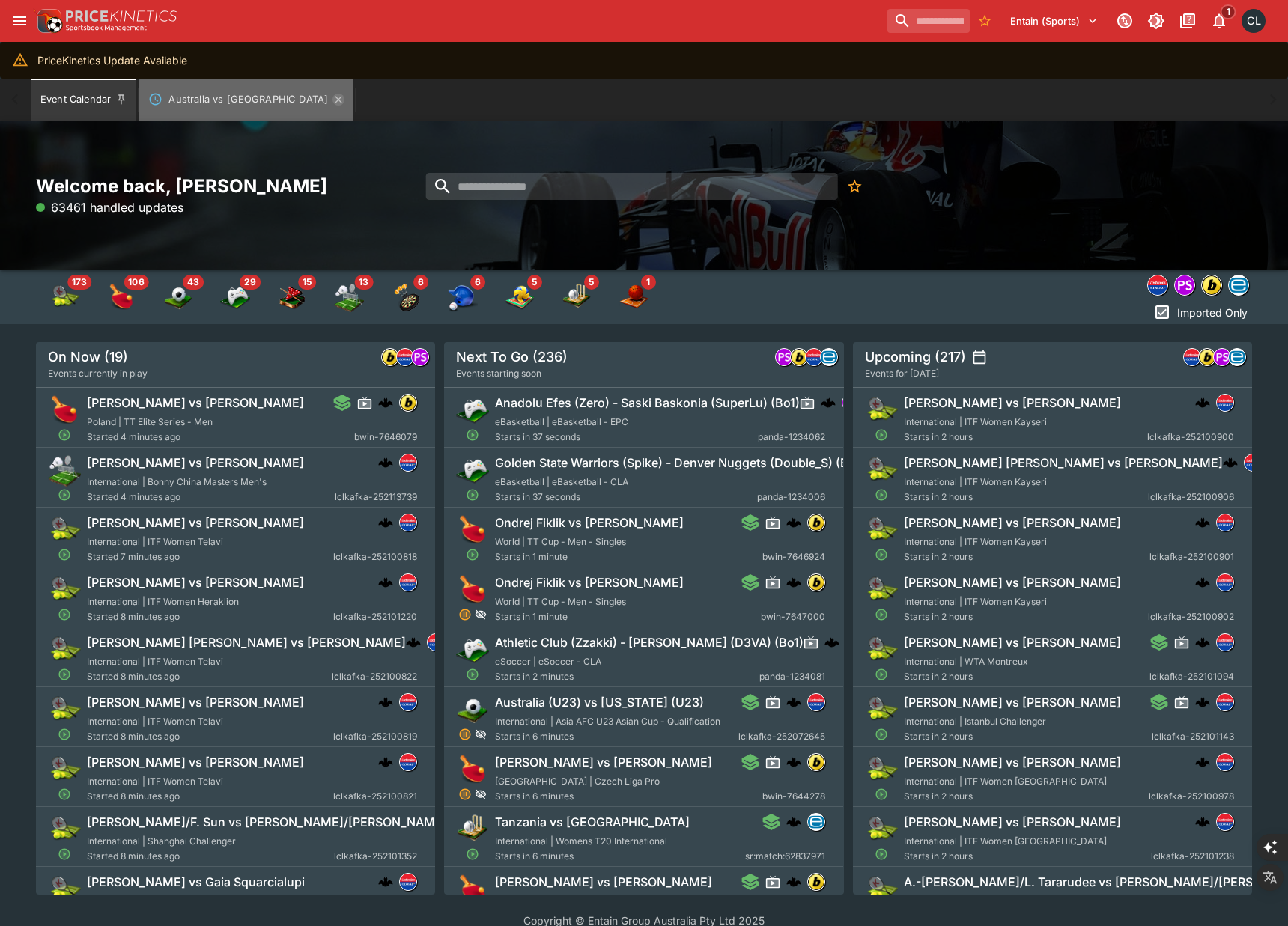
click at [335, 98] on icon "Australia vs New Zealand" at bounding box center [339, 99] width 6 height 6
click at [905, 229] on div "Welcome back, [PERSON_NAME] 63478 handled updates" at bounding box center [644, 195] width 1288 height 150
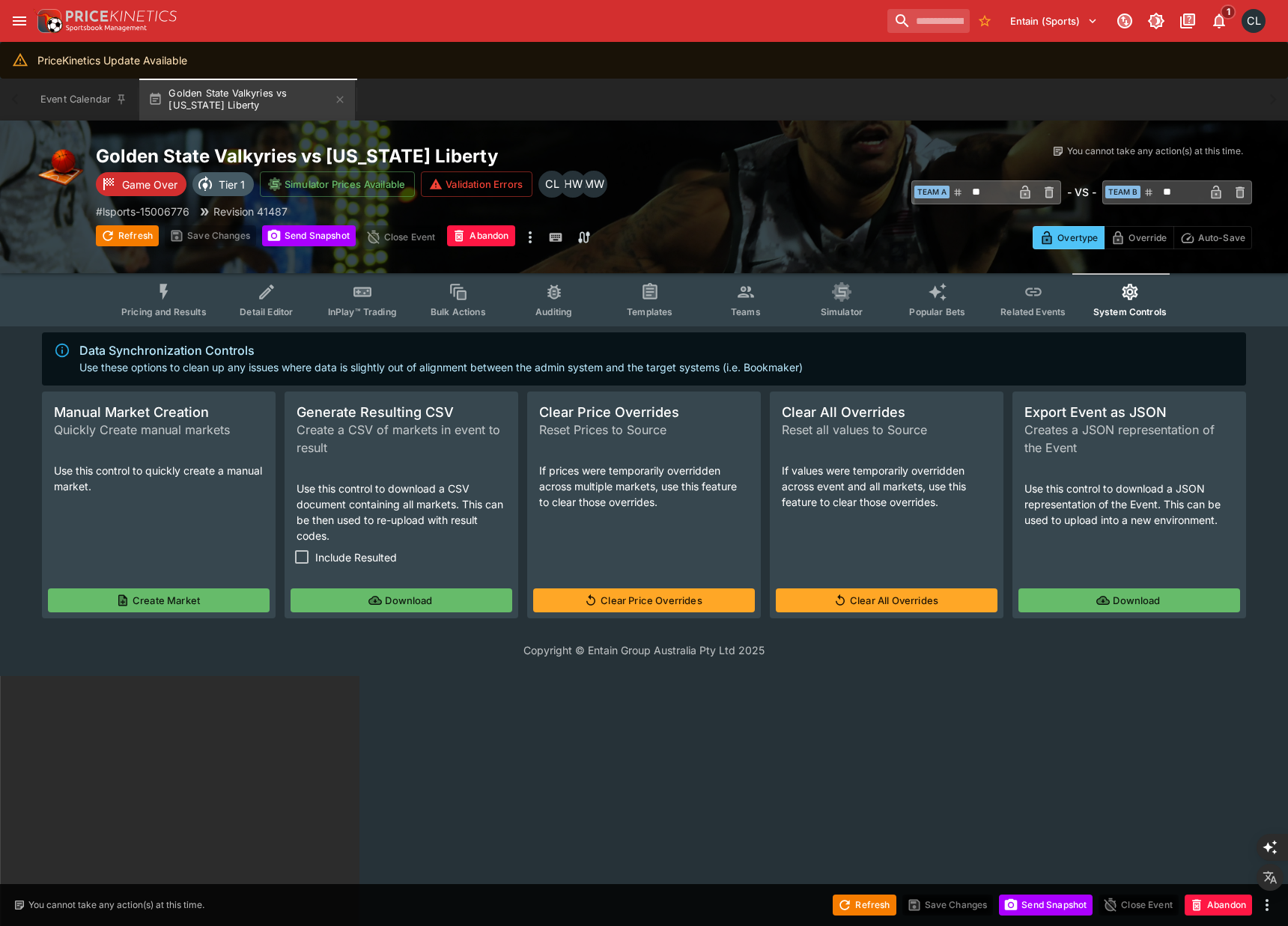
click at [736, 183] on div "​ Team A ** ​ - VS - ​ Team B ** ​" at bounding box center [963, 191] width 578 height 35
click at [710, 212] on div "You cannot take any action(s) at this time. You cannot take any action(s) at th…" at bounding box center [963, 197] width 578 height 105
click at [708, 262] on div "Golden State Valkyries vs New York Liberty Game Over Tier 1 Simulator Prices Av…" at bounding box center [644, 197] width 1288 height 152
click at [307, 105] on button "Golden State Valkyries vs New York Liberty" at bounding box center [247, 100] width 216 height 42
click at [343, 101] on icon "button" at bounding box center [340, 99] width 6 height 6
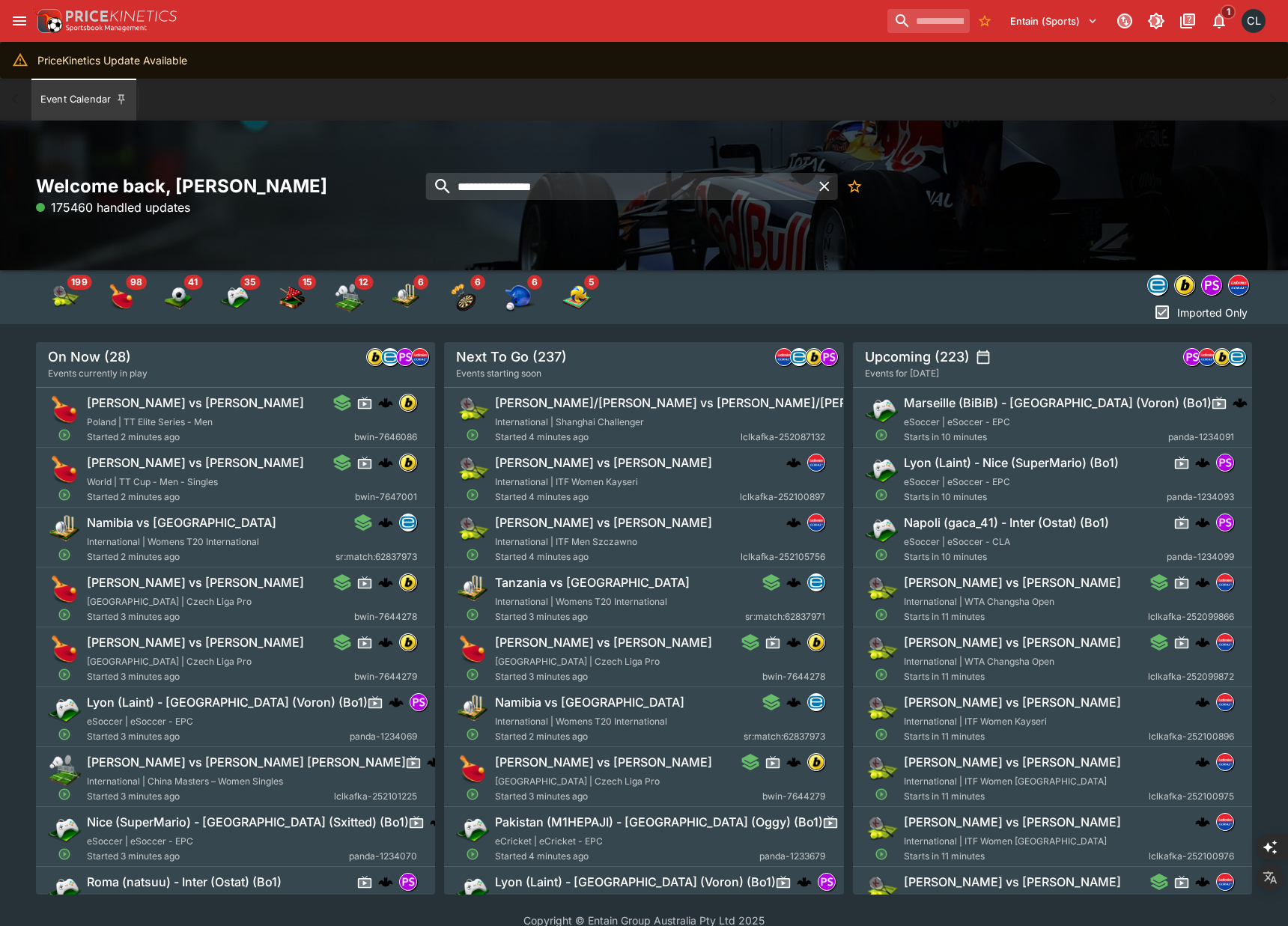
click at [778, 242] on div "**********" at bounding box center [644, 195] width 1288 height 150
click at [993, 246] on div "**********" at bounding box center [644, 195] width 1288 height 150
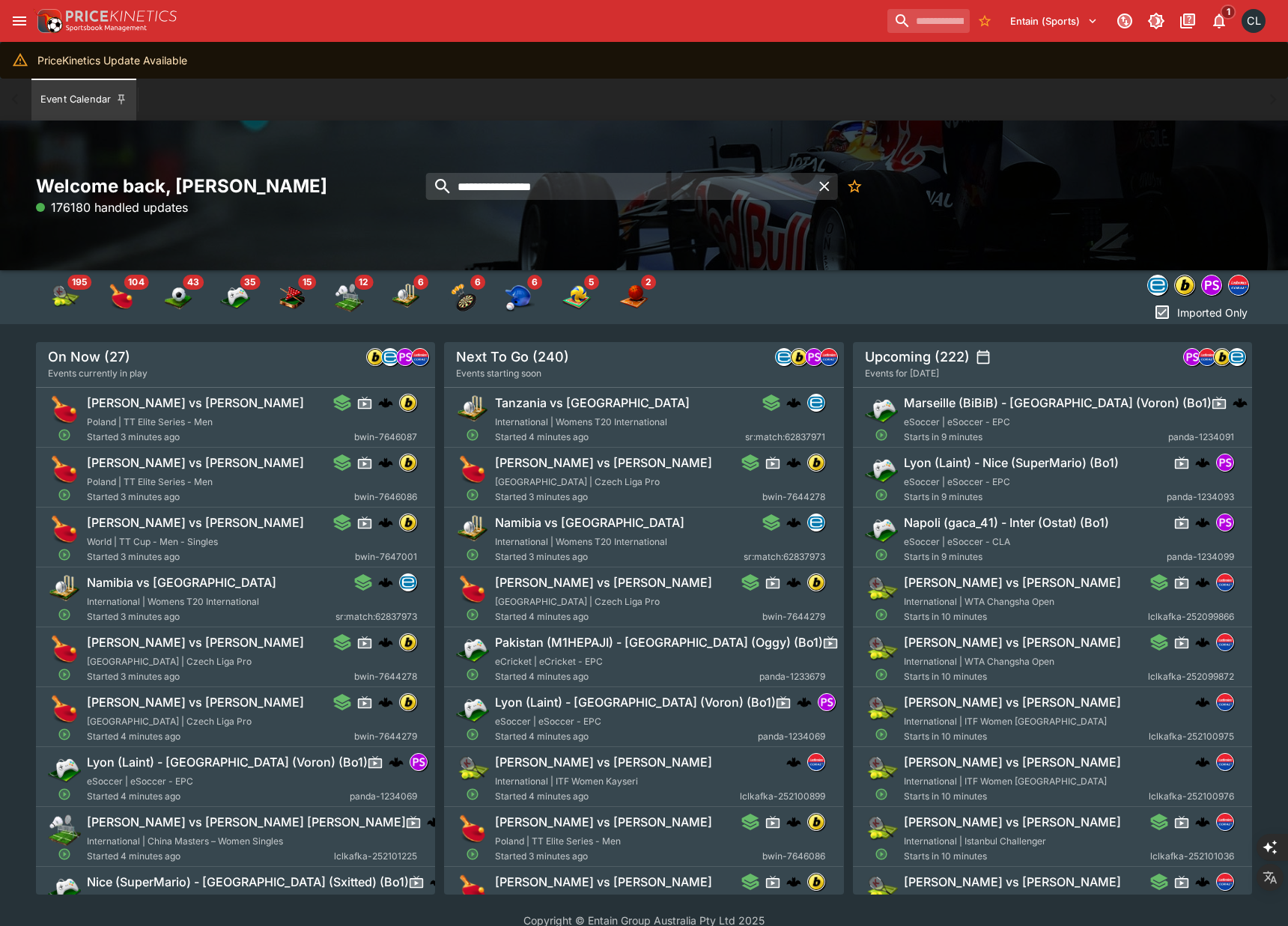
click at [1031, 250] on div "**********" at bounding box center [644, 195] width 1288 height 150
